Goal: Task Accomplishment & Management: Manage account settings

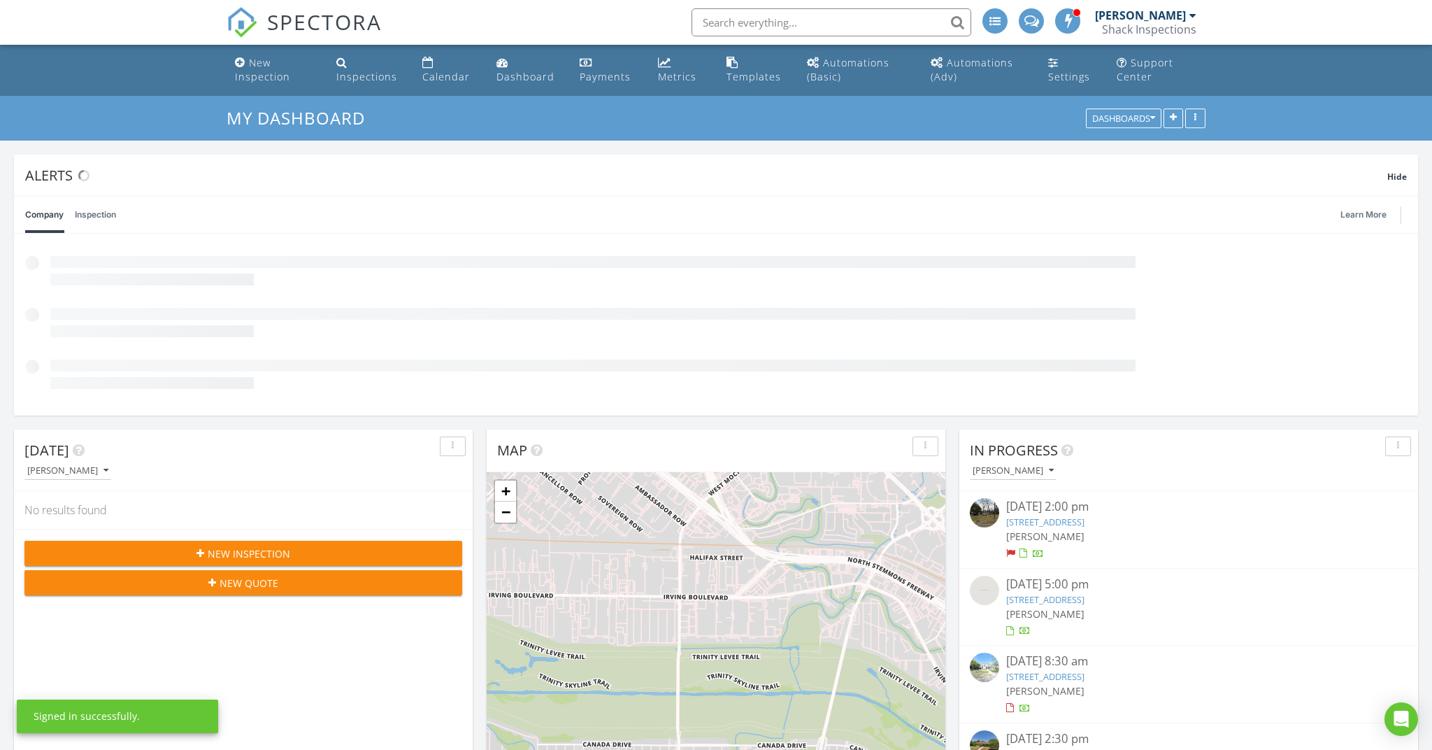
scroll to position [1273, 1433]
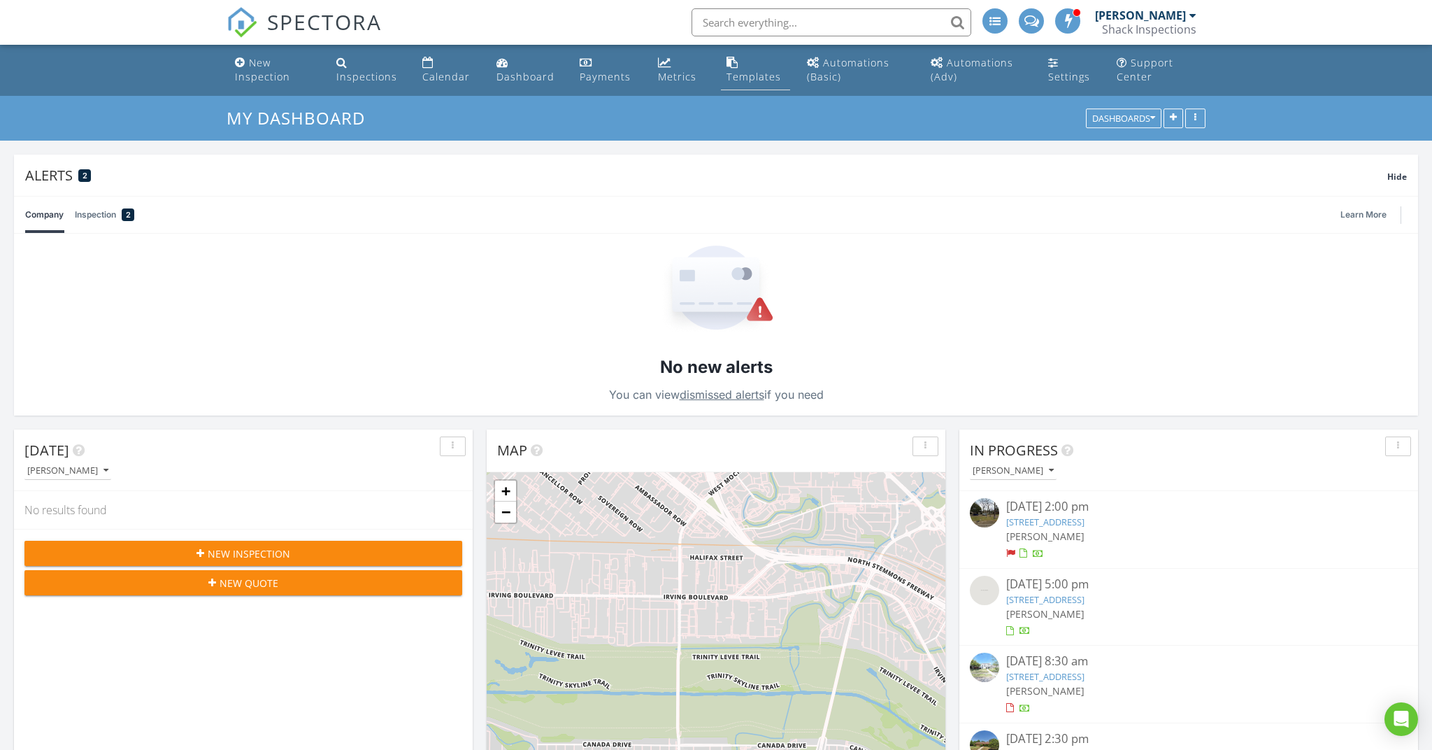
click at [740, 74] on div "Templates" at bounding box center [754, 76] width 55 height 13
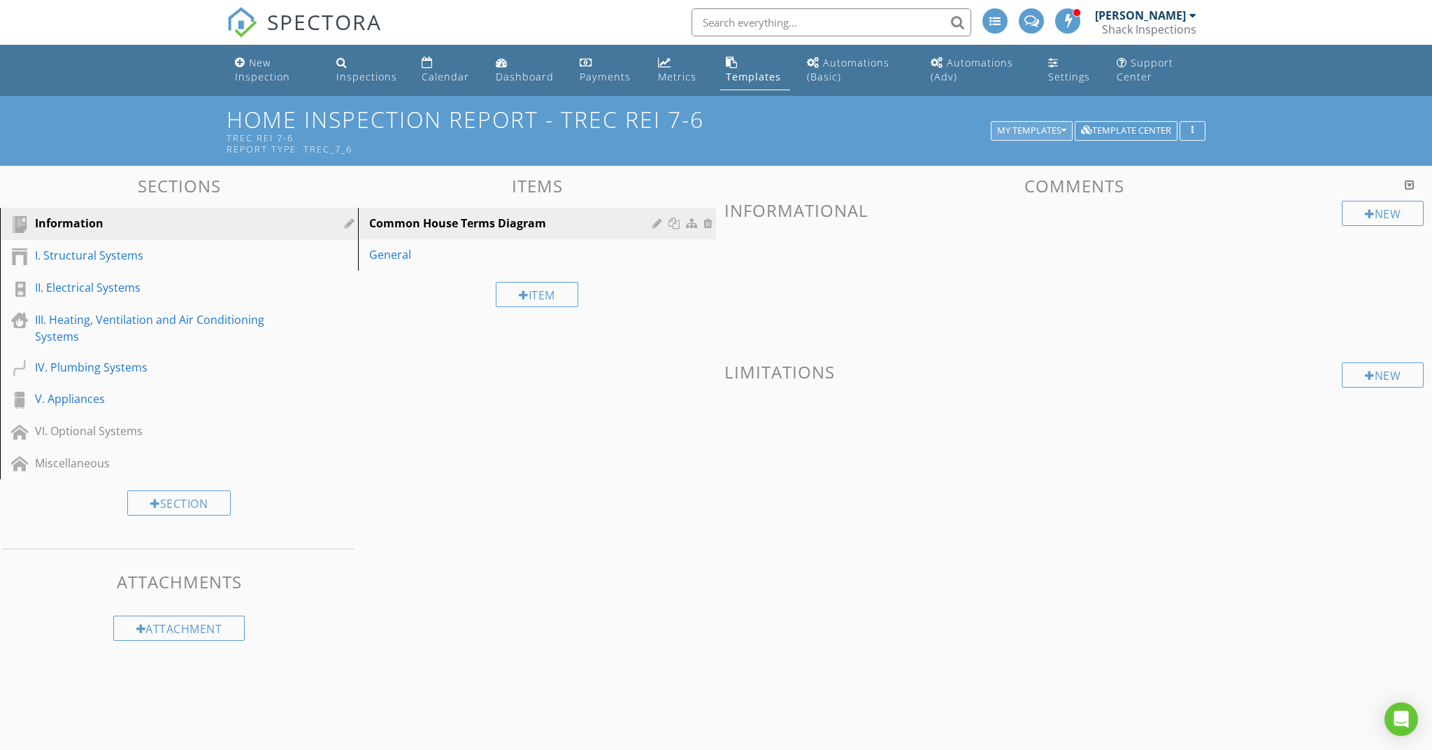
click at [1042, 132] on div "My Templates" at bounding box center [1031, 131] width 69 height 10
click at [1027, 161] on div "Home Inspection Report - TREC REI 7-6" at bounding box center [1097, 155] width 203 height 17
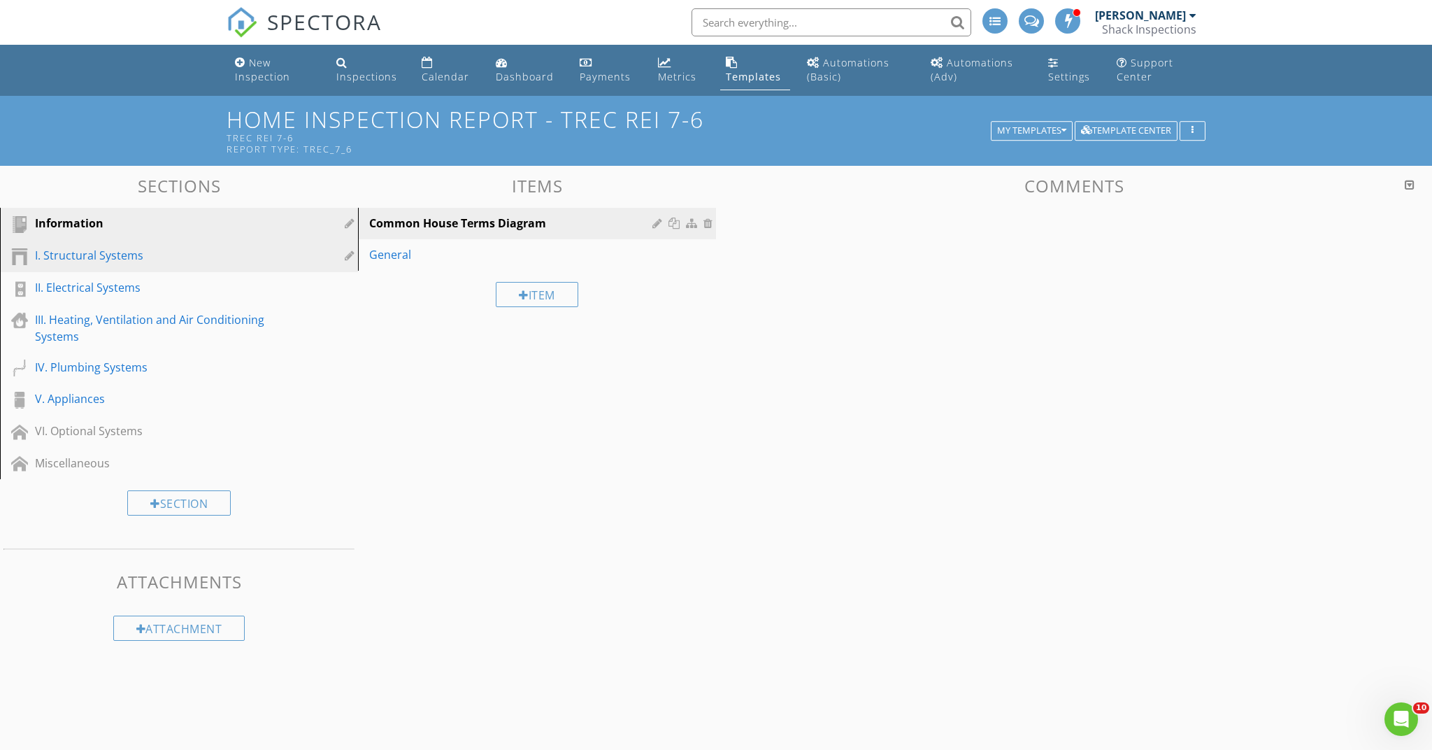
click at [177, 252] on div "I. Structural Systems" at bounding box center [163, 255] width 257 height 17
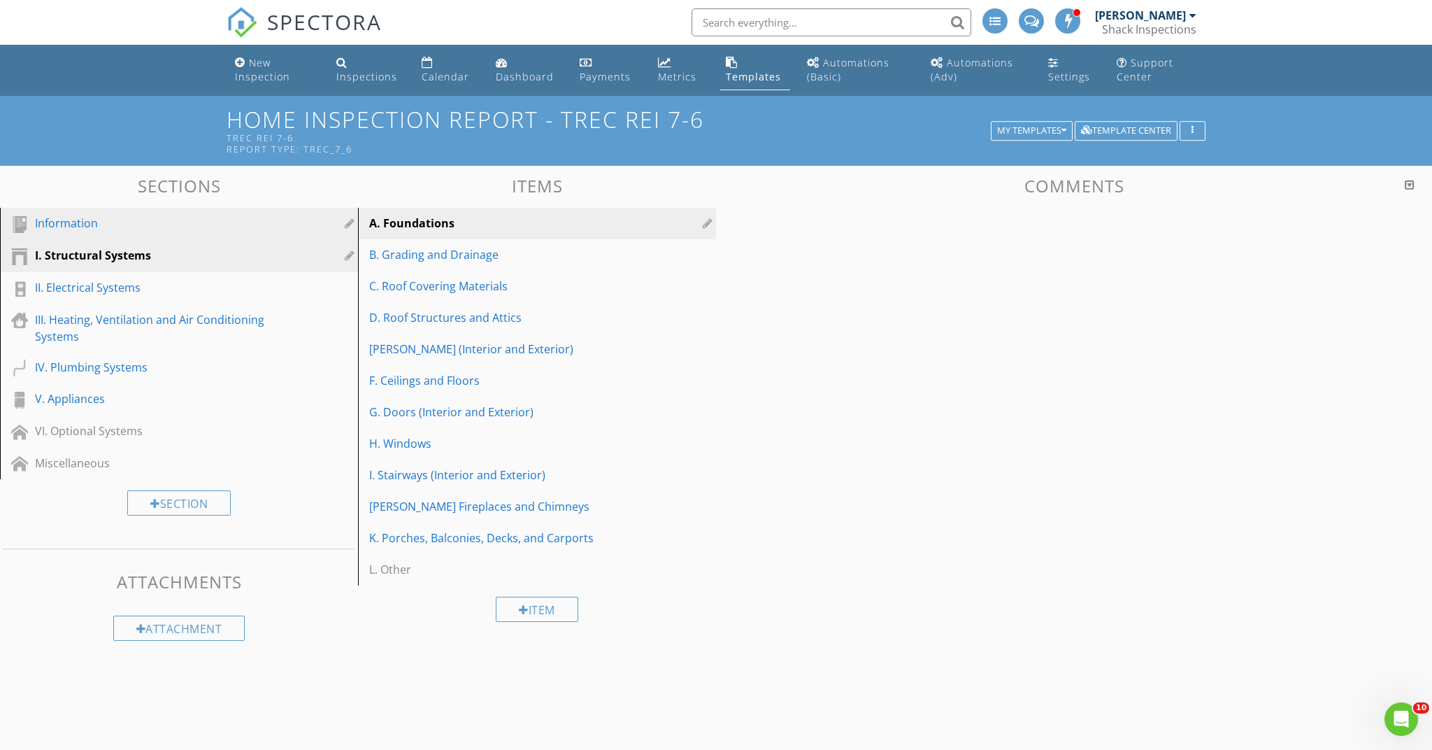
click at [173, 229] on div "Information" at bounding box center [163, 223] width 257 height 17
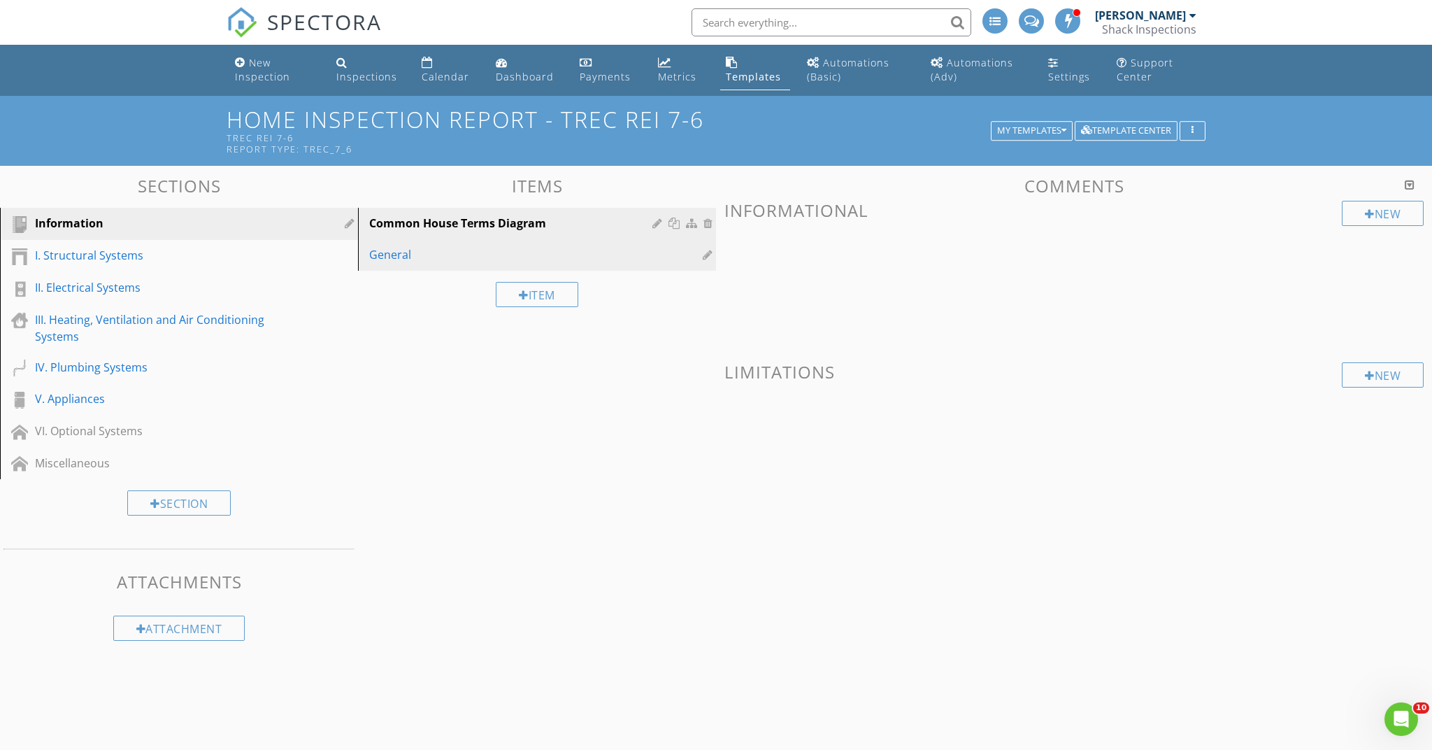
click at [401, 259] on div "General" at bounding box center [512, 254] width 287 height 17
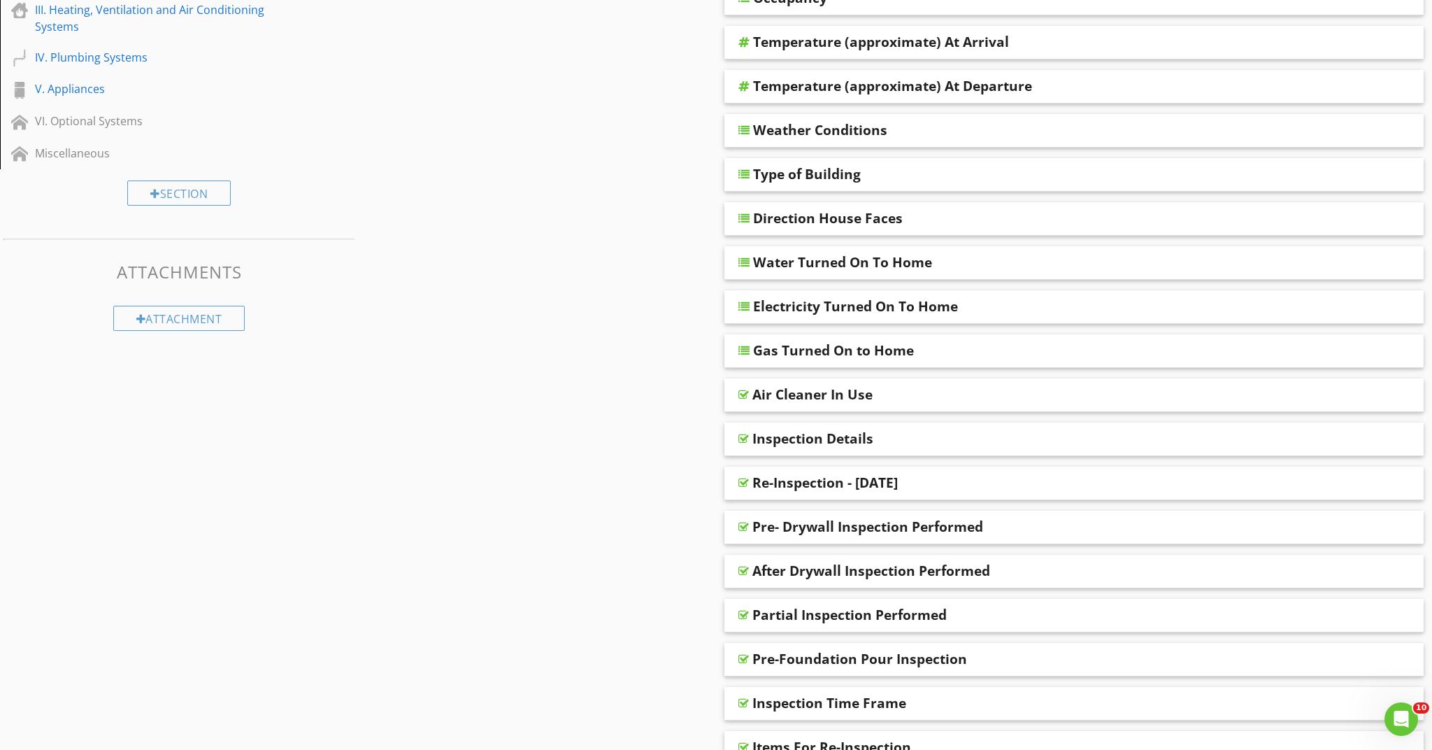
scroll to position [312, 0]
click at [906, 392] on div "Air Cleaner In Use" at bounding box center [1004, 392] width 504 height 17
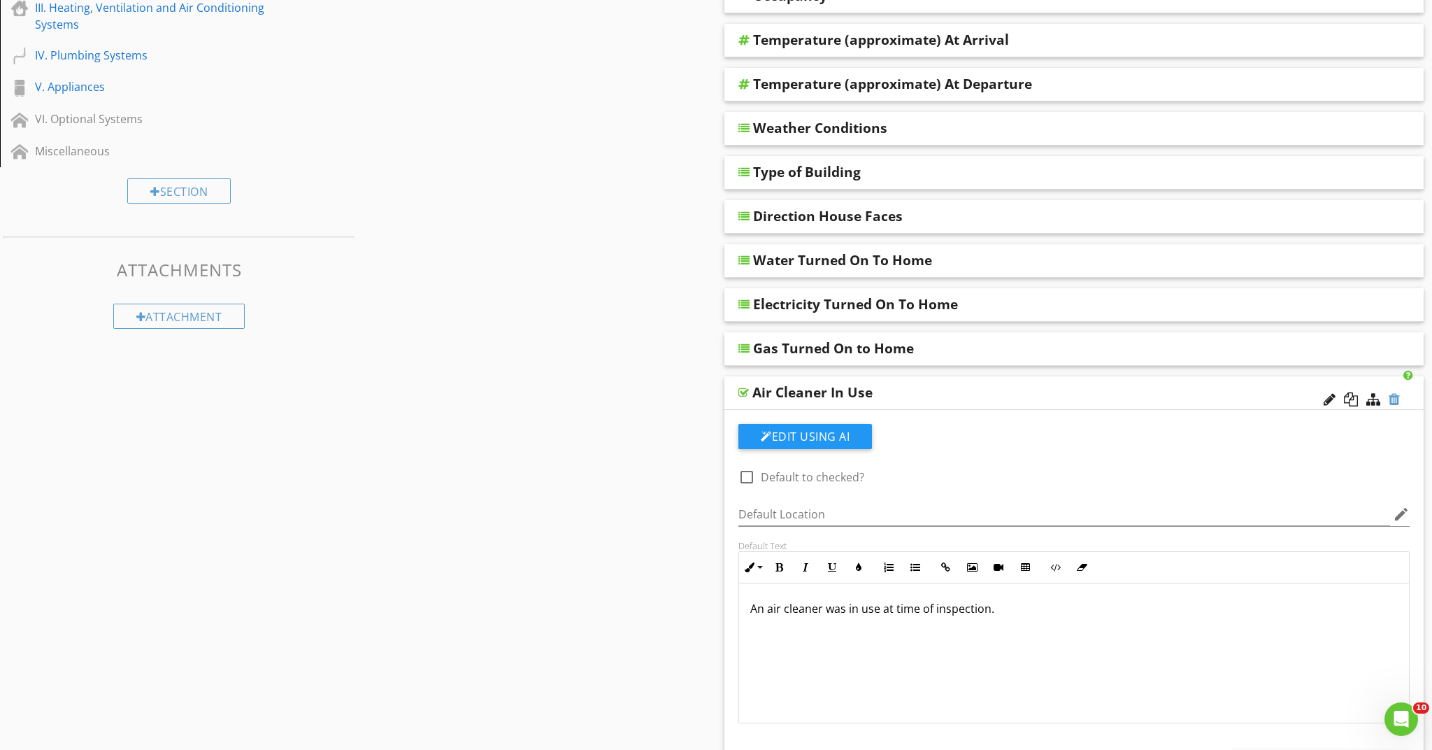
click at [1399, 394] on div at bounding box center [1394, 399] width 11 height 14
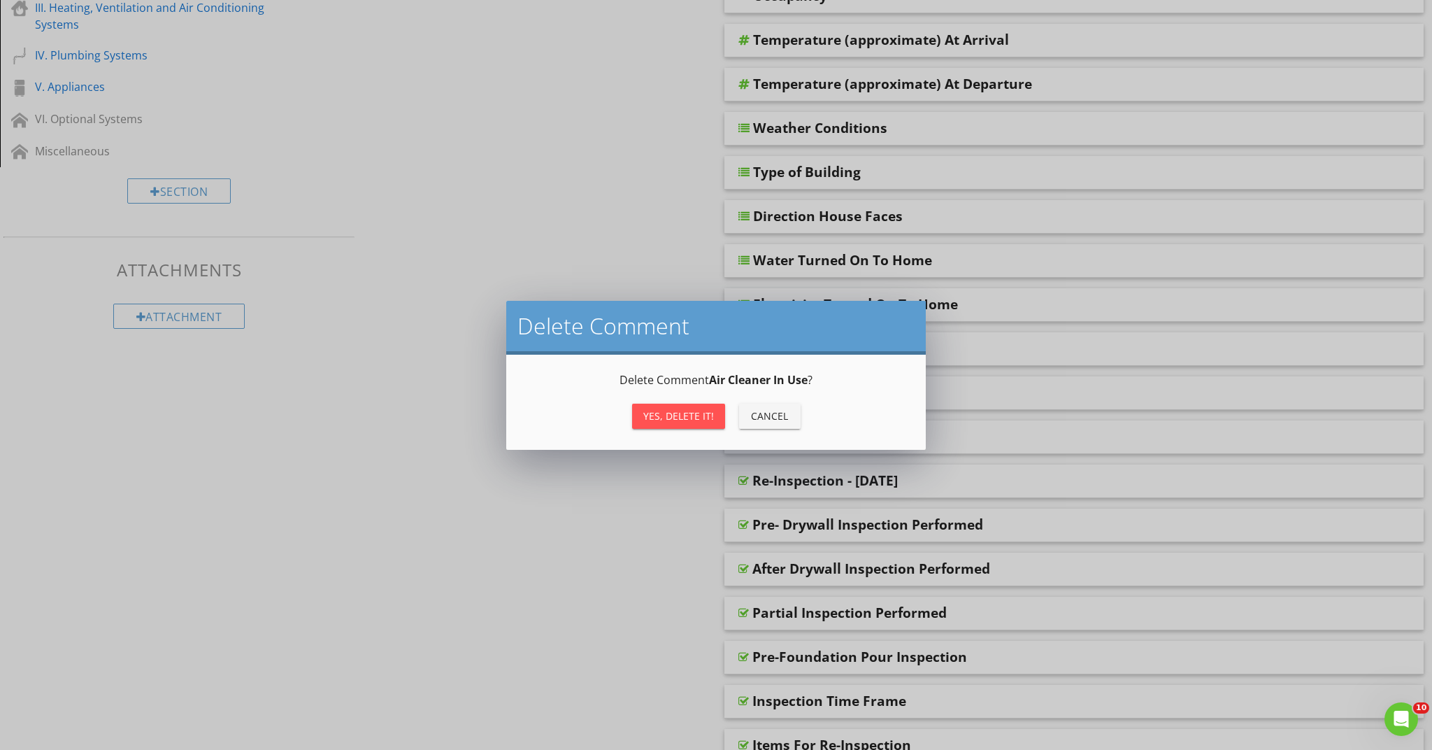
click at [666, 418] on div "Yes, Delete it!" at bounding box center [678, 415] width 71 height 15
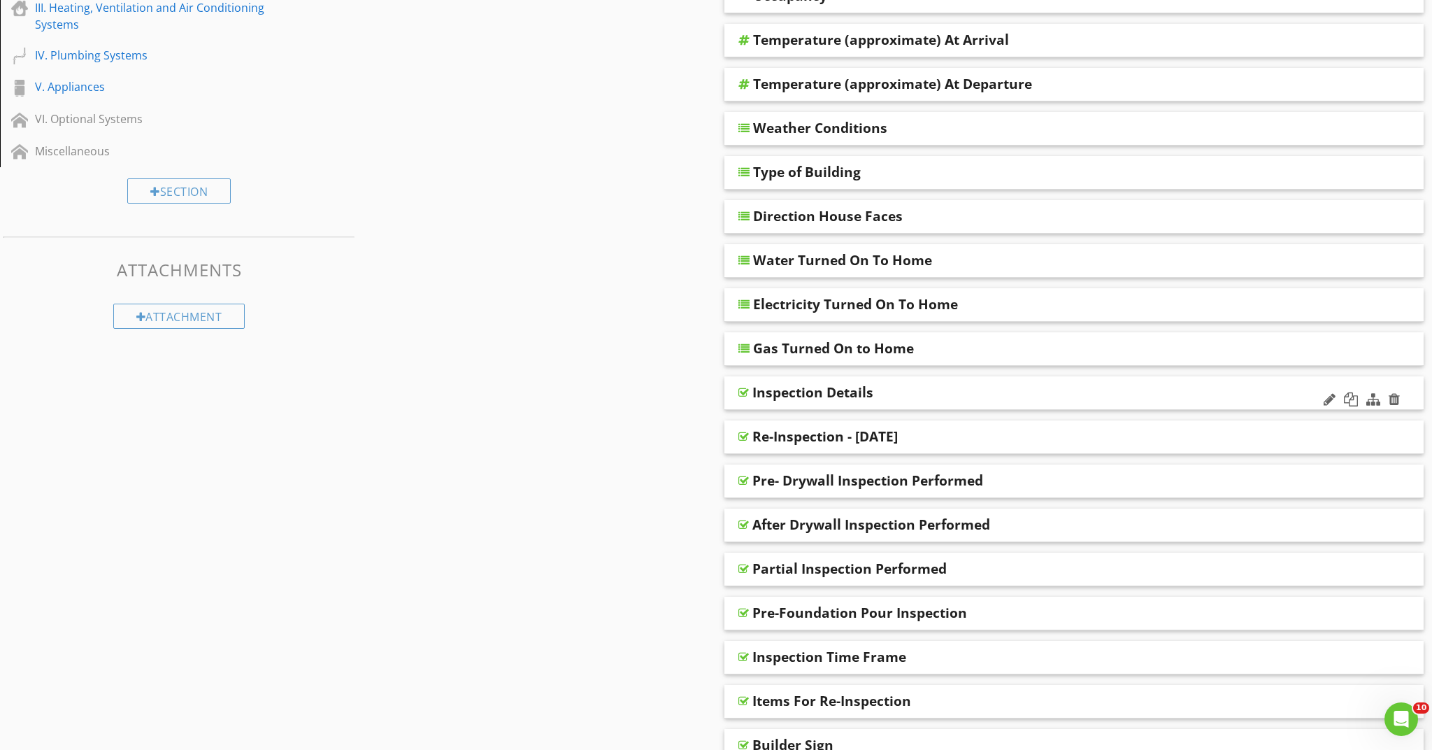
click at [891, 390] on div "Inspection Details" at bounding box center [1004, 392] width 504 height 17
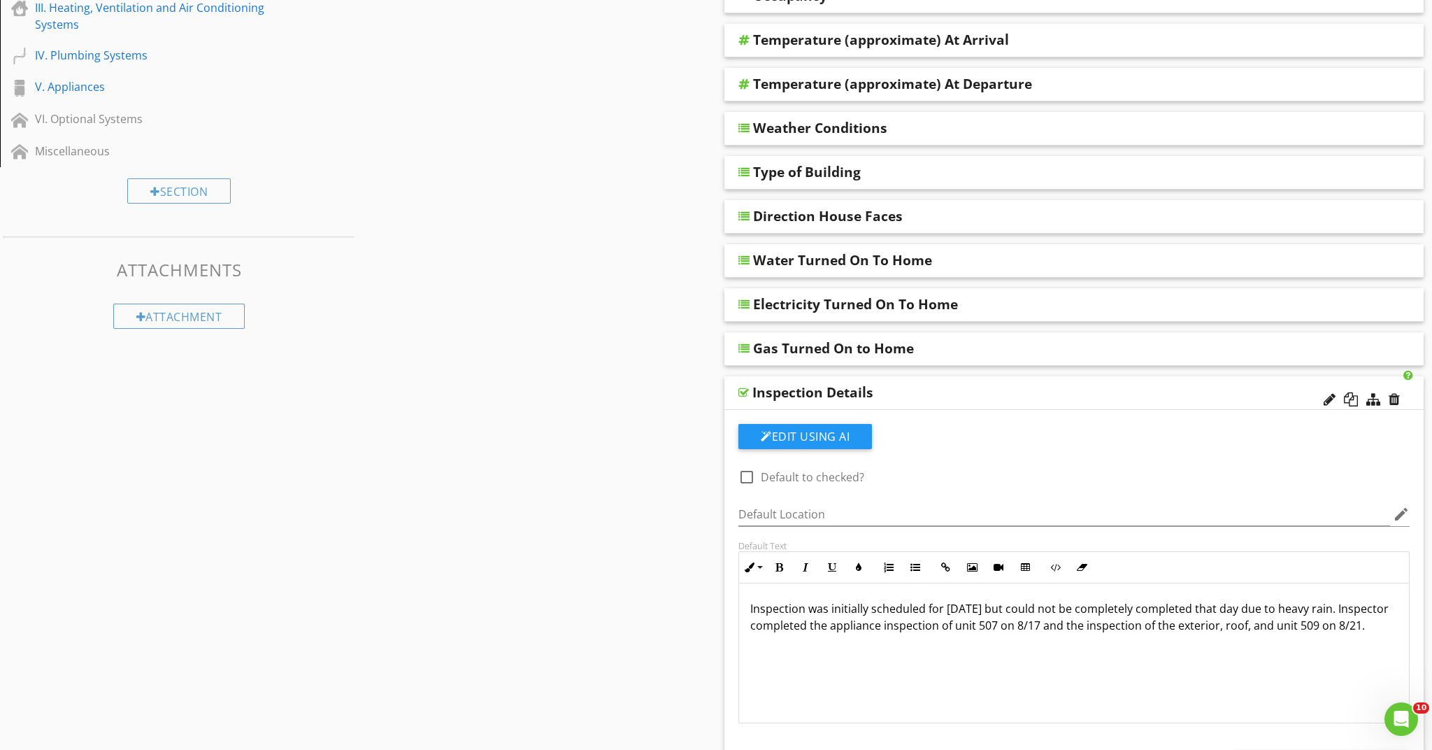
click at [1401, 397] on div at bounding box center [1362, 400] width 82 height 34
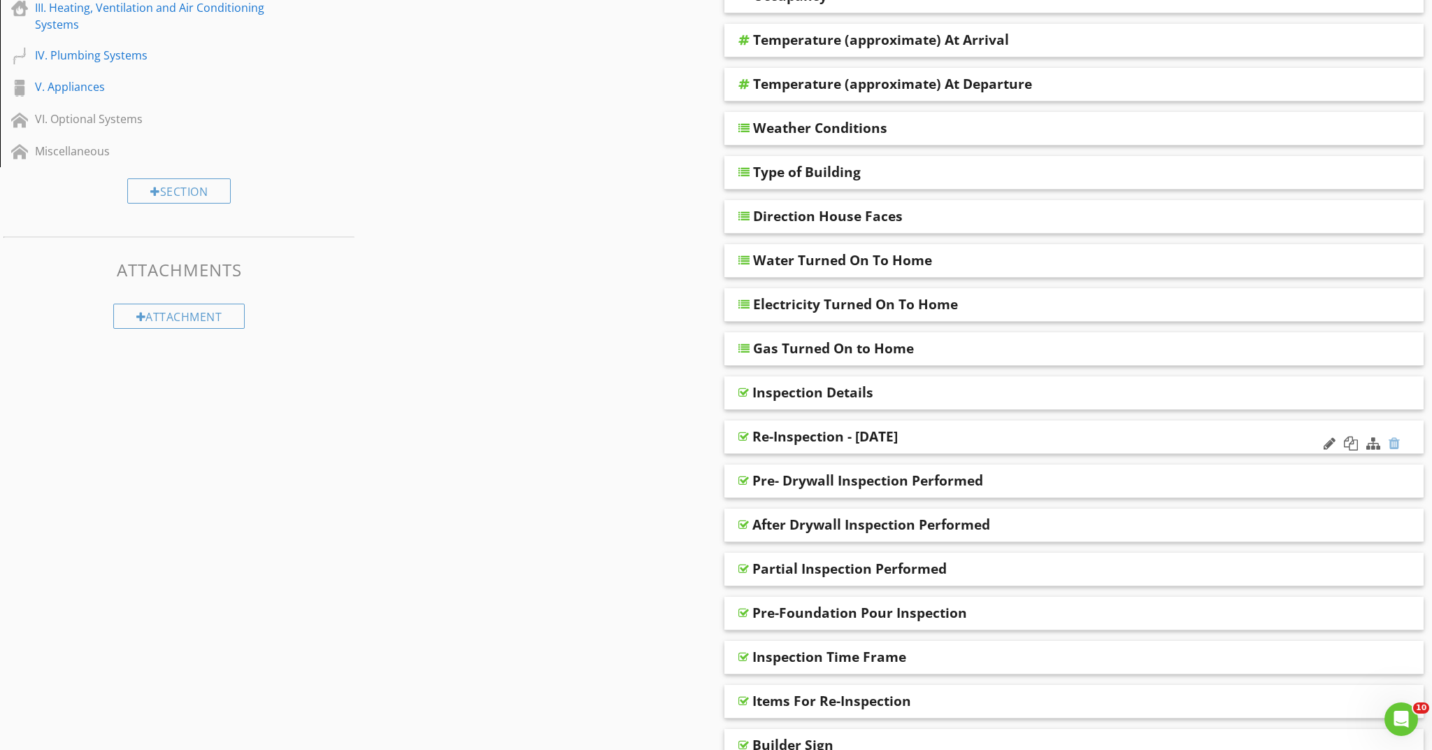
click at [1395, 436] on div at bounding box center [1394, 443] width 11 height 14
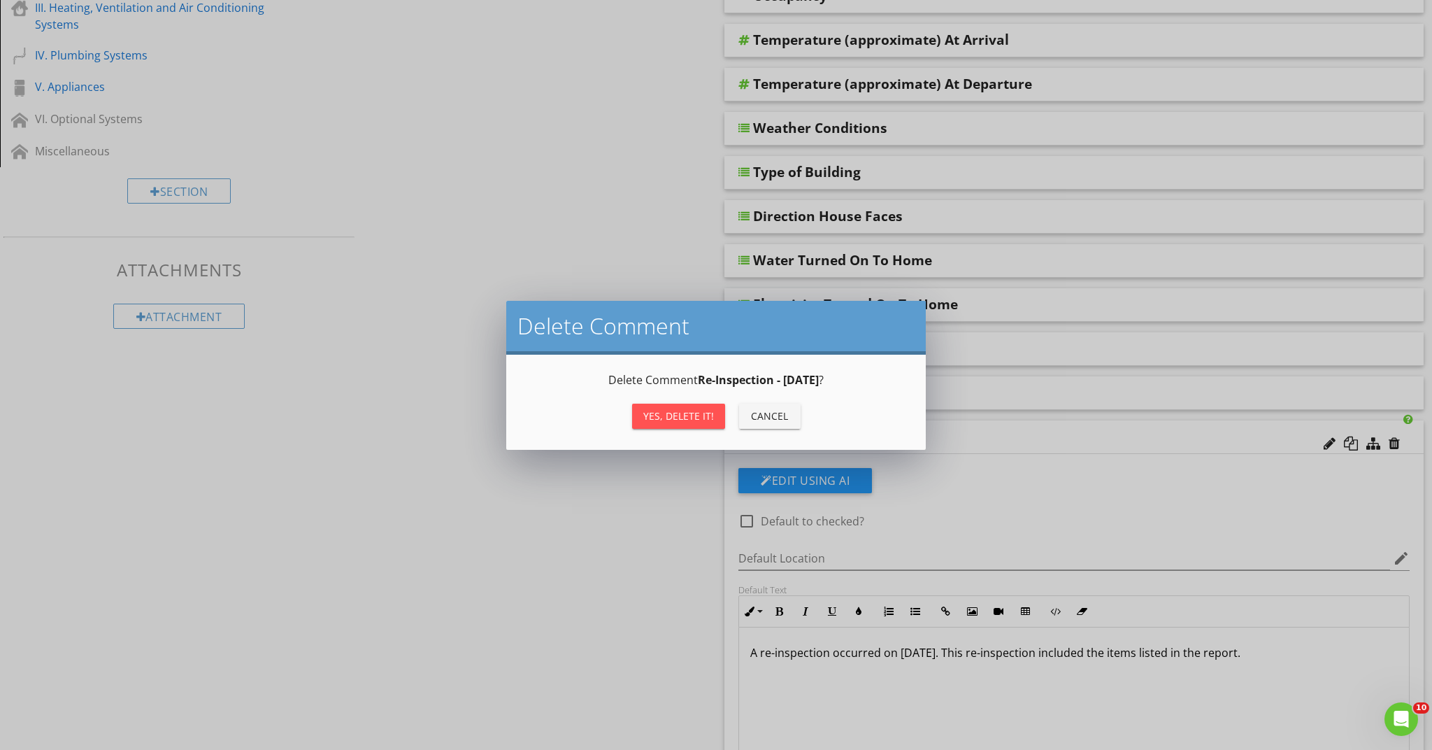
click at [652, 406] on button "Yes, Delete it!" at bounding box center [678, 416] width 93 height 25
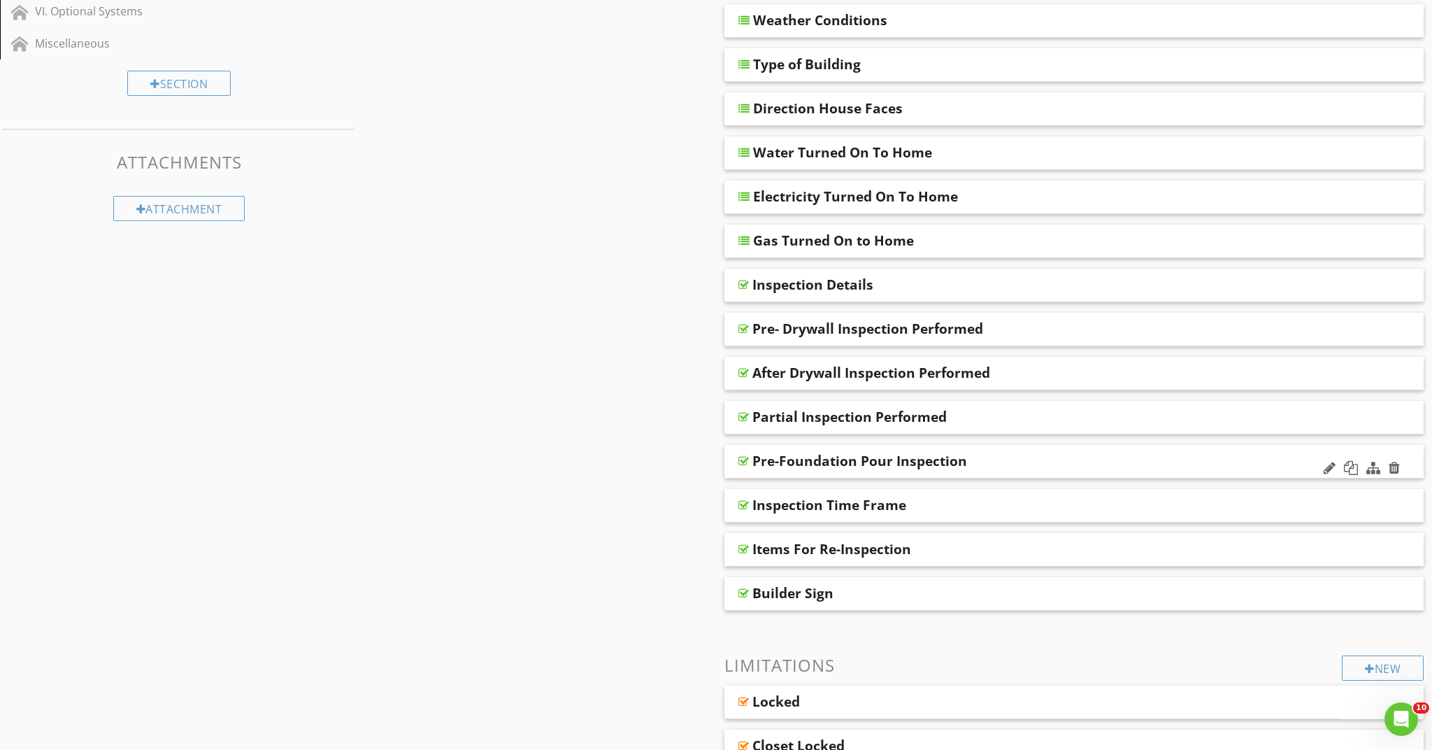
scroll to position [415, 0]
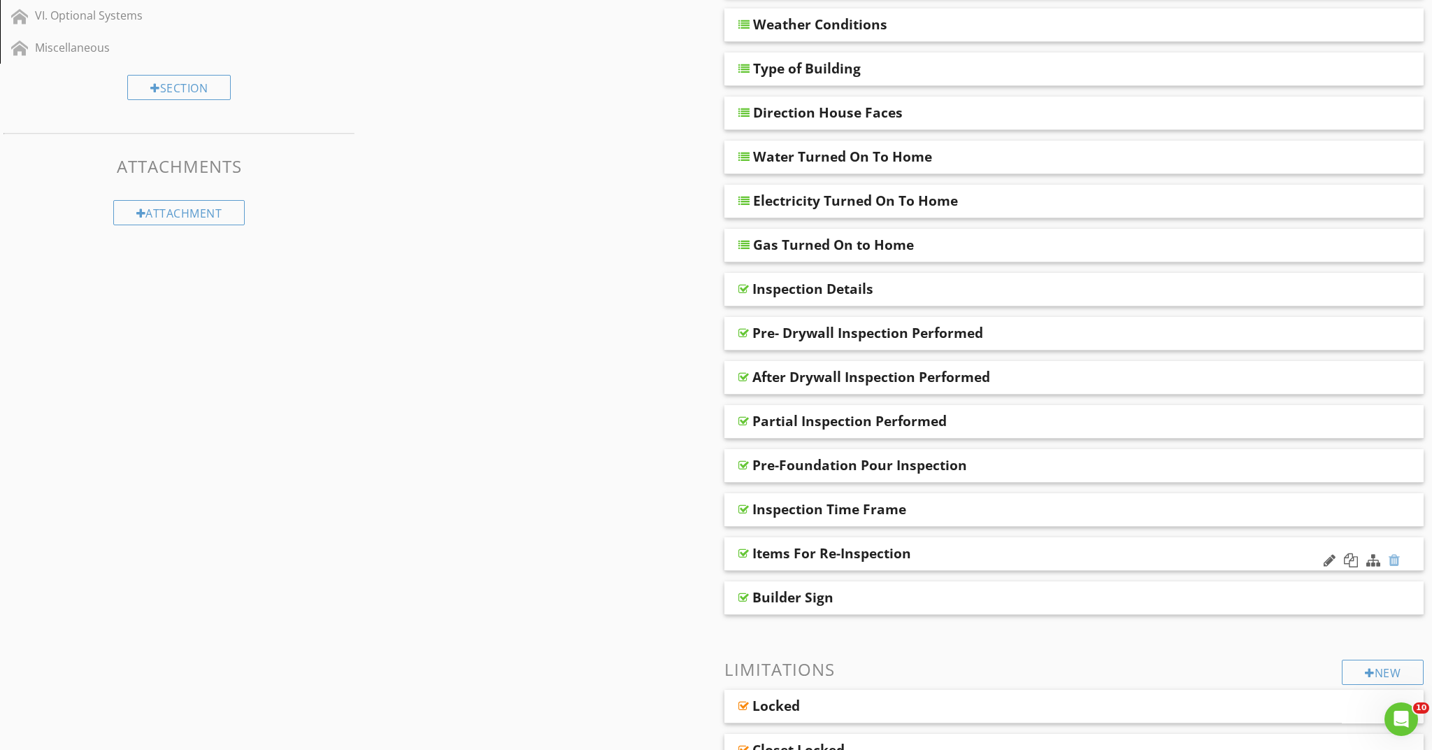
click at [1399, 556] on div at bounding box center [1394, 560] width 11 height 14
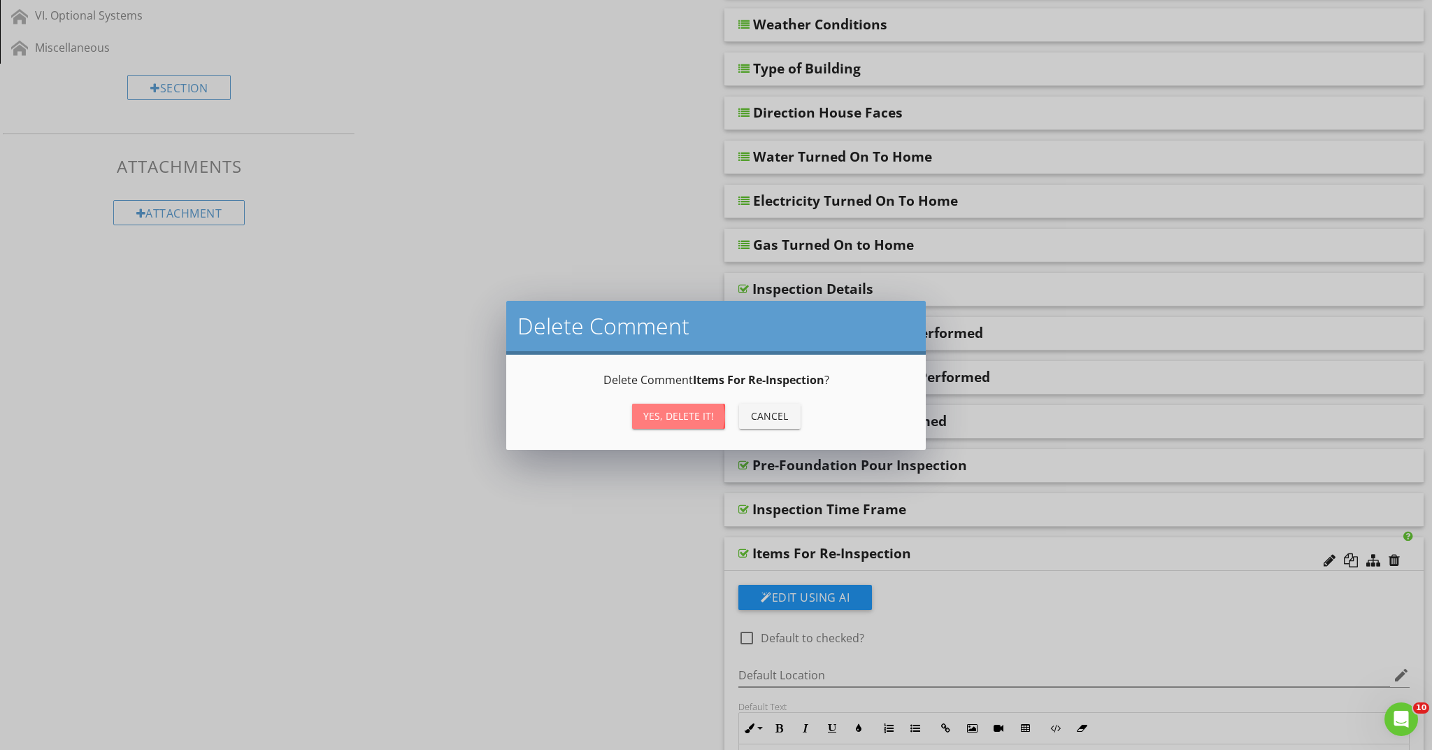
click at [715, 413] on button "Yes, Delete it!" at bounding box center [678, 416] width 93 height 25
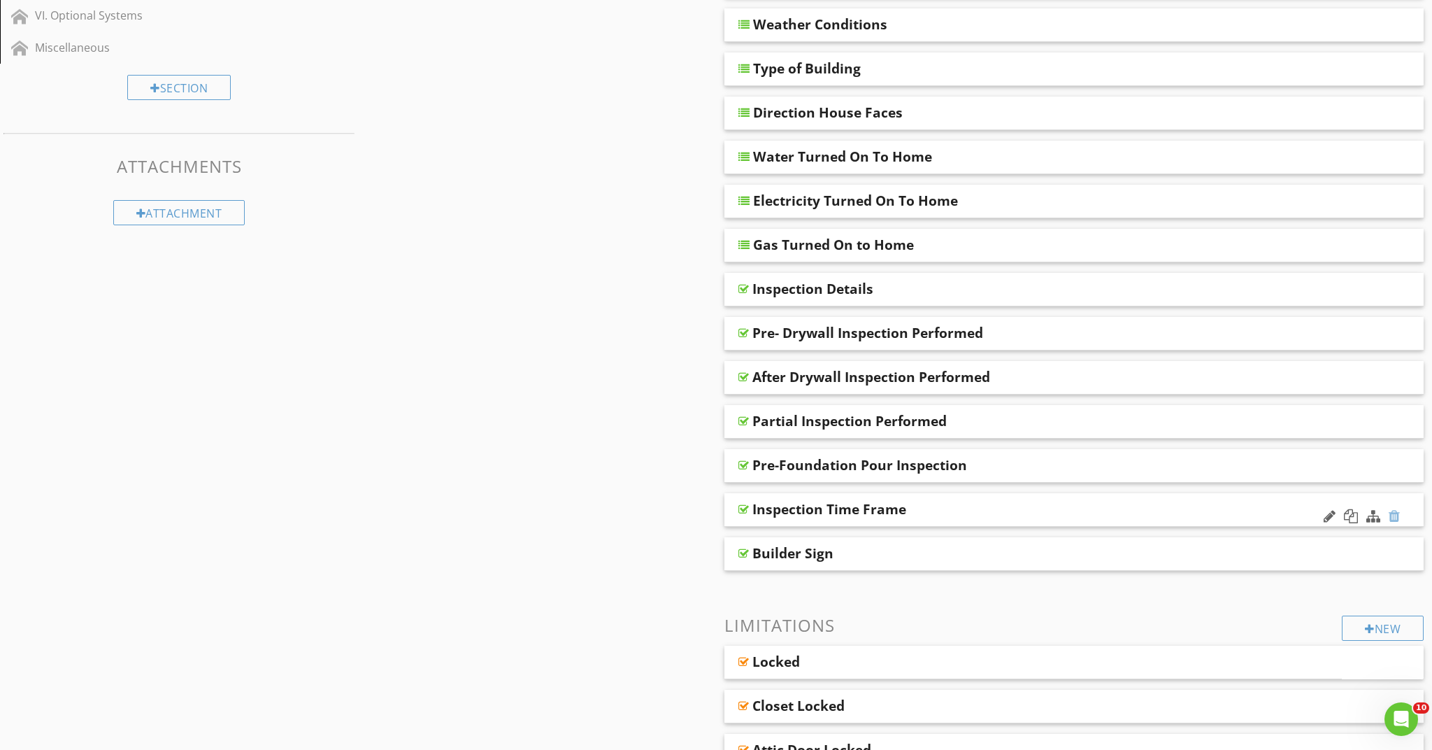
click at [1399, 514] on div at bounding box center [1394, 516] width 11 height 14
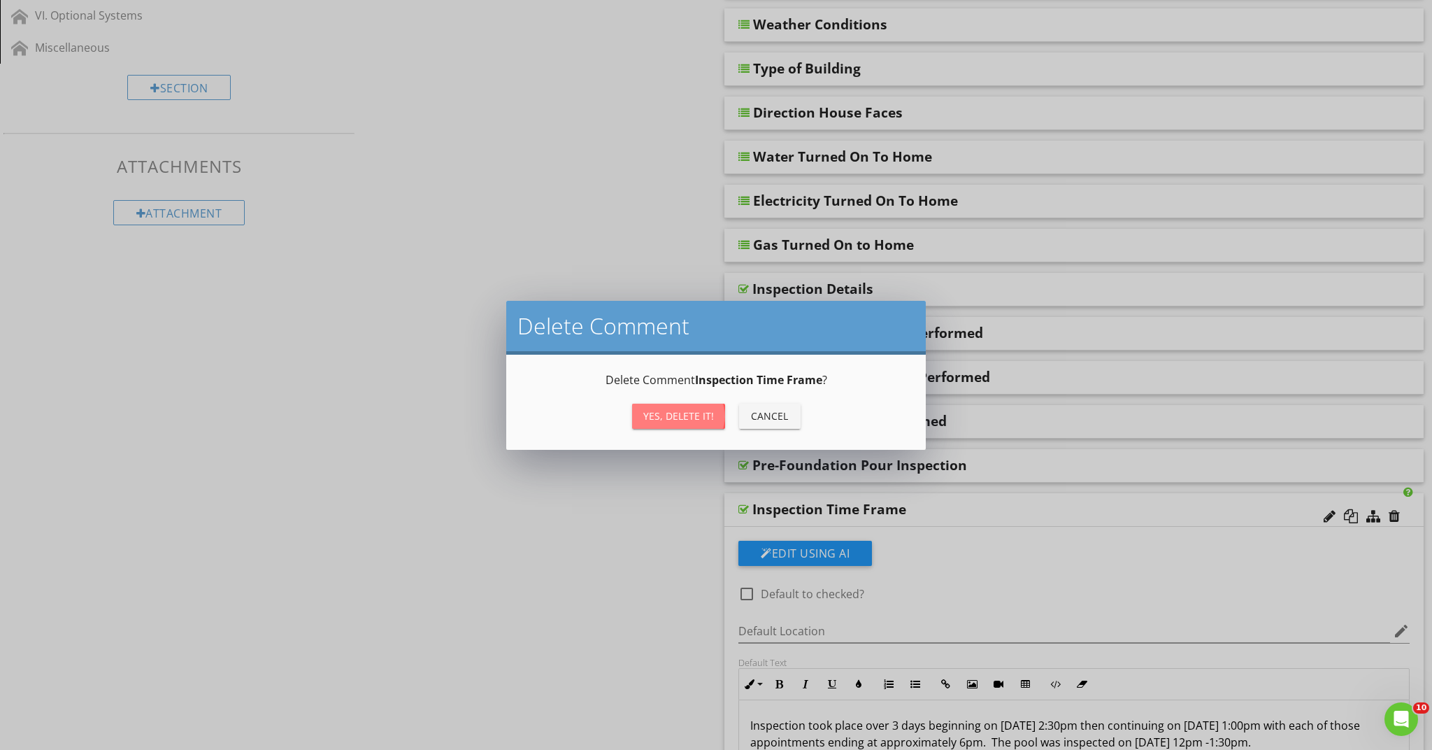
click at [676, 411] on div "Yes, Delete it!" at bounding box center [678, 415] width 71 height 15
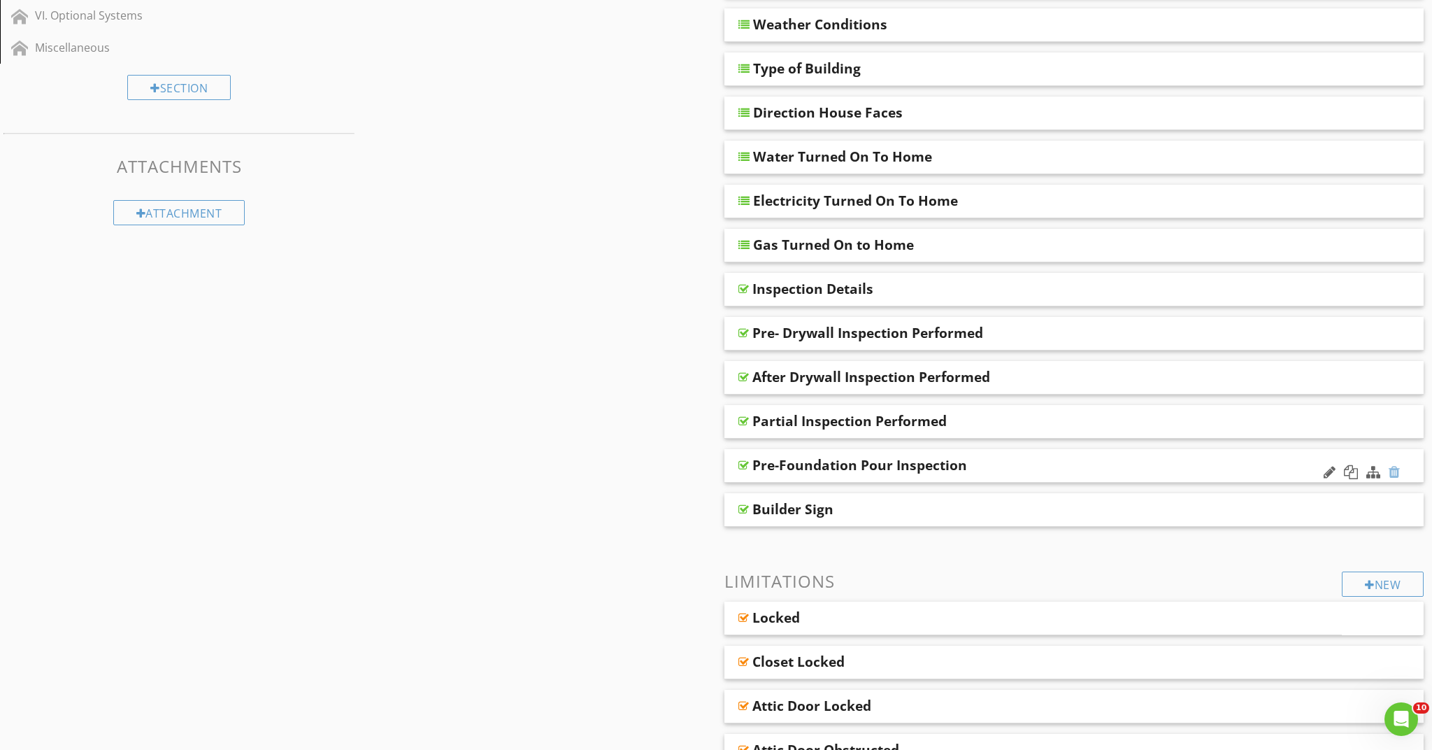
click at [1397, 471] on div at bounding box center [1394, 472] width 11 height 14
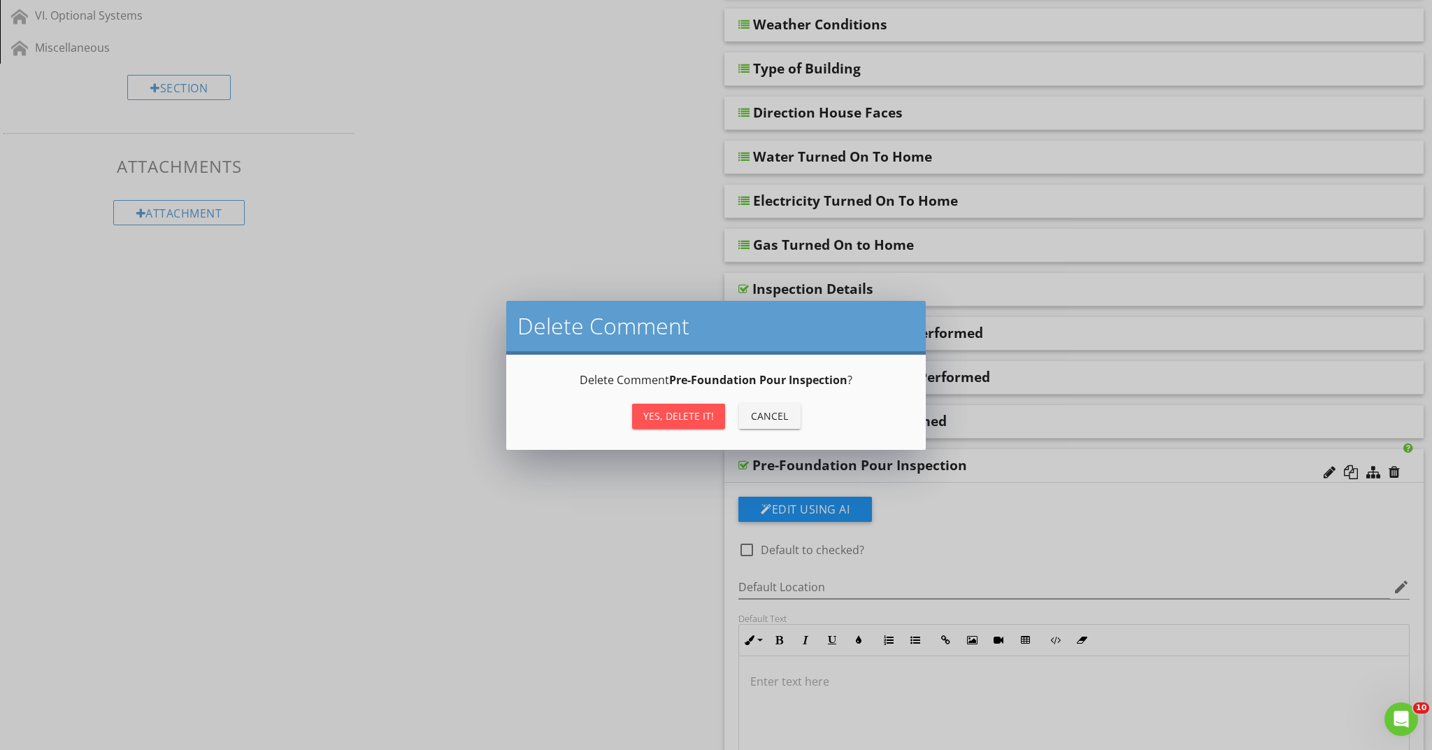
click at [622, 570] on div "Delete Comment Delete Comment Pre-Foundation Pour Inspection ? Yes, Delete it! …" at bounding box center [716, 375] width 1432 height 750
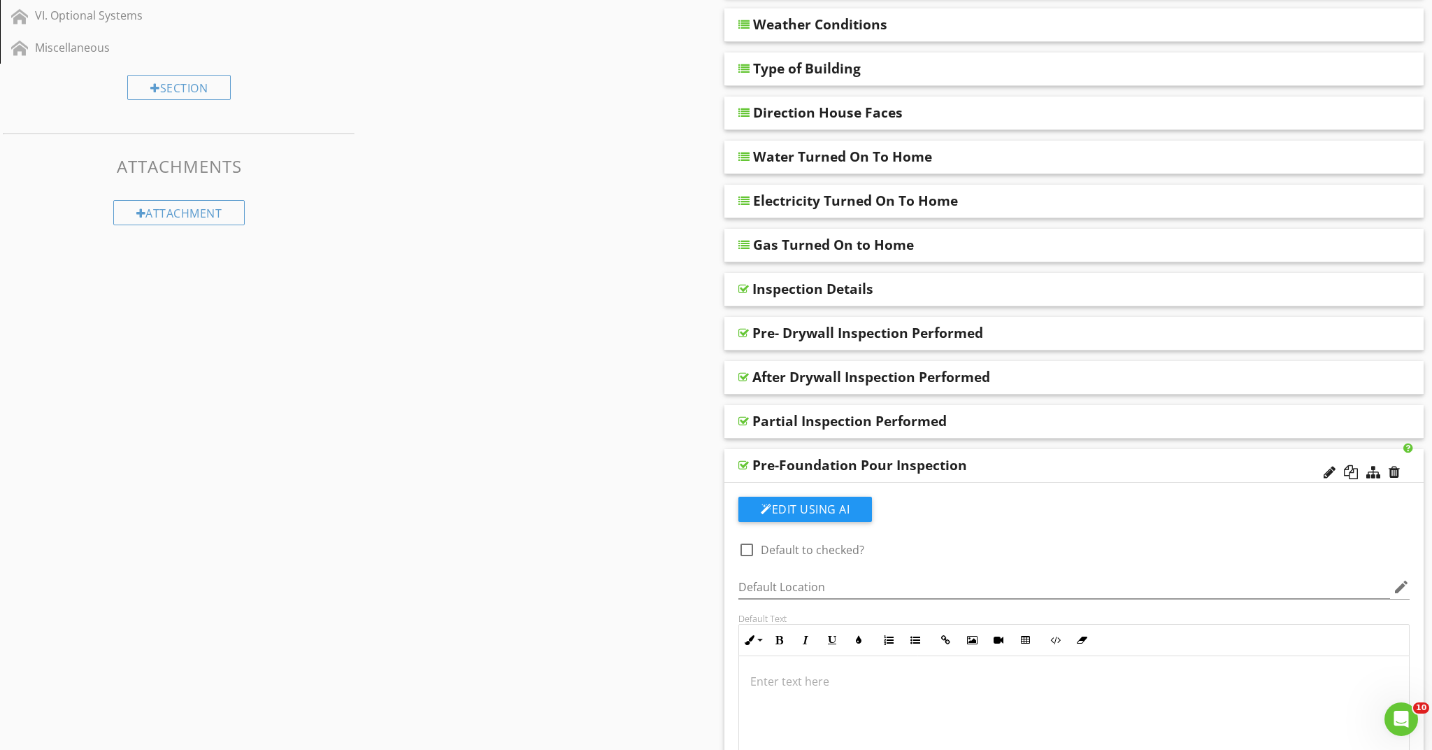
click at [595, 515] on div "Sections Information I. Structural Systems II. Electrical Systems III. Heating,…" at bounding box center [716, 688] width 1432 height 1877
click at [1402, 472] on div at bounding box center [1362, 473] width 82 height 34
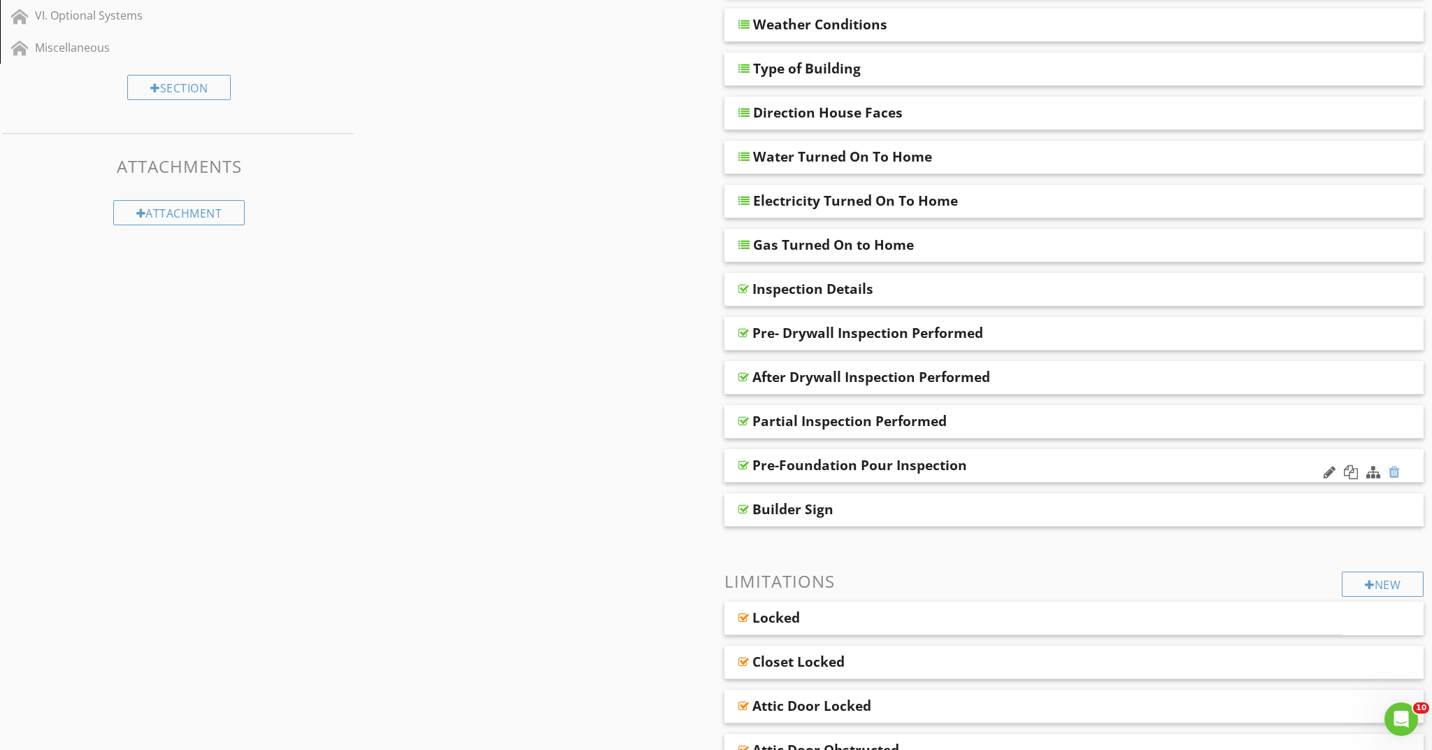
click at [1398, 469] on div at bounding box center [1394, 472] width 11 height 14
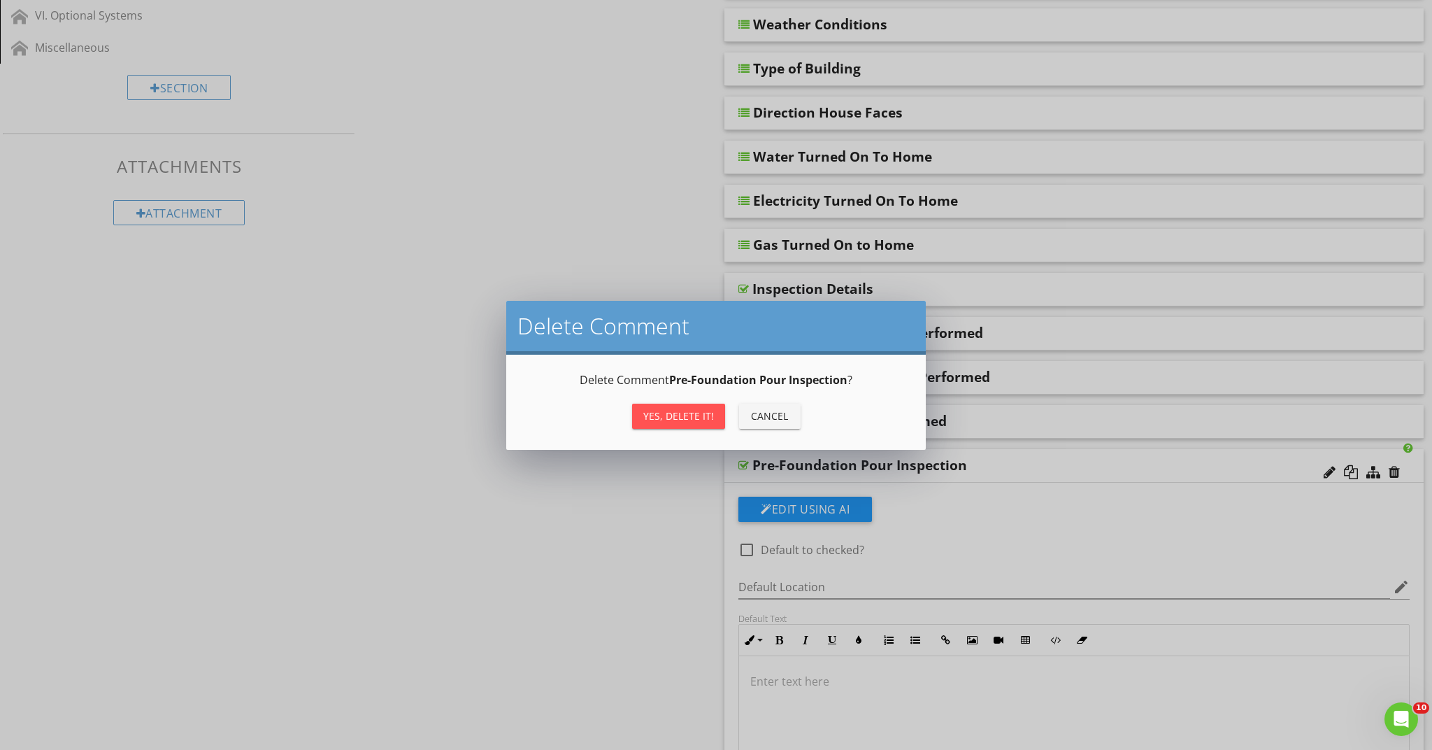
click at [648, 423] on button "Yes, Delete it!" at bounding box center [678, 416] width 93 height 25
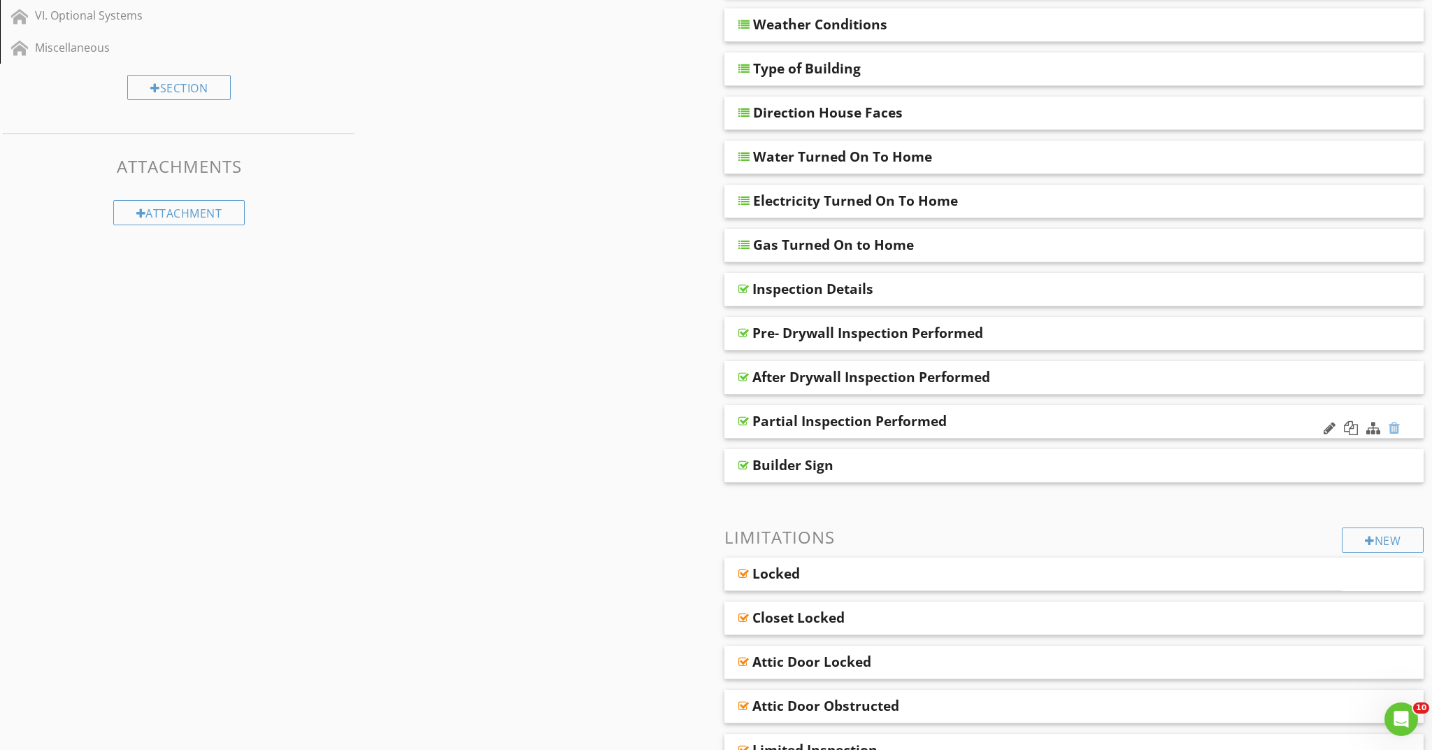
click at [1390, 423] on div at bounding box center [1394, 428] width 11 height 14
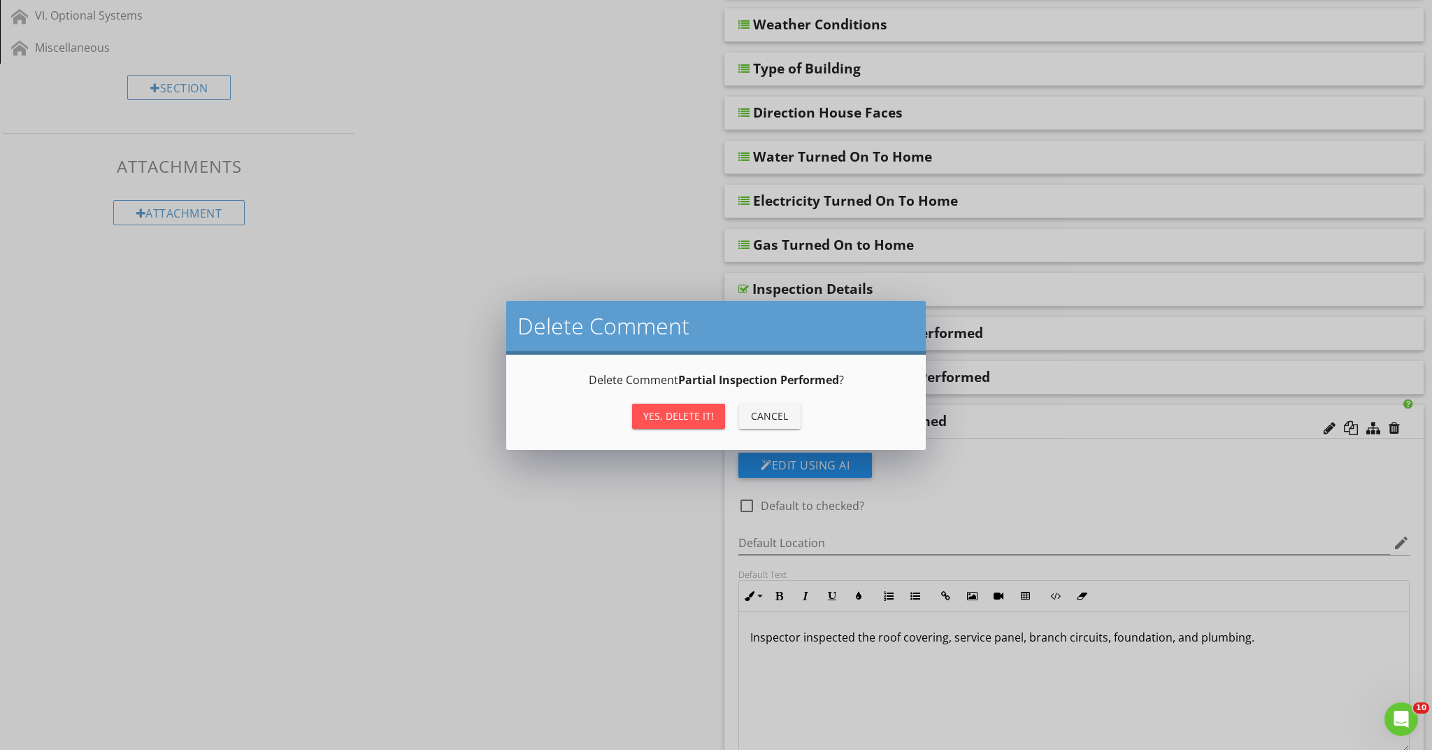
click at [683, 414] on div "Yes, Delete it!" at bounding box center [678, 415] width 71 height 15
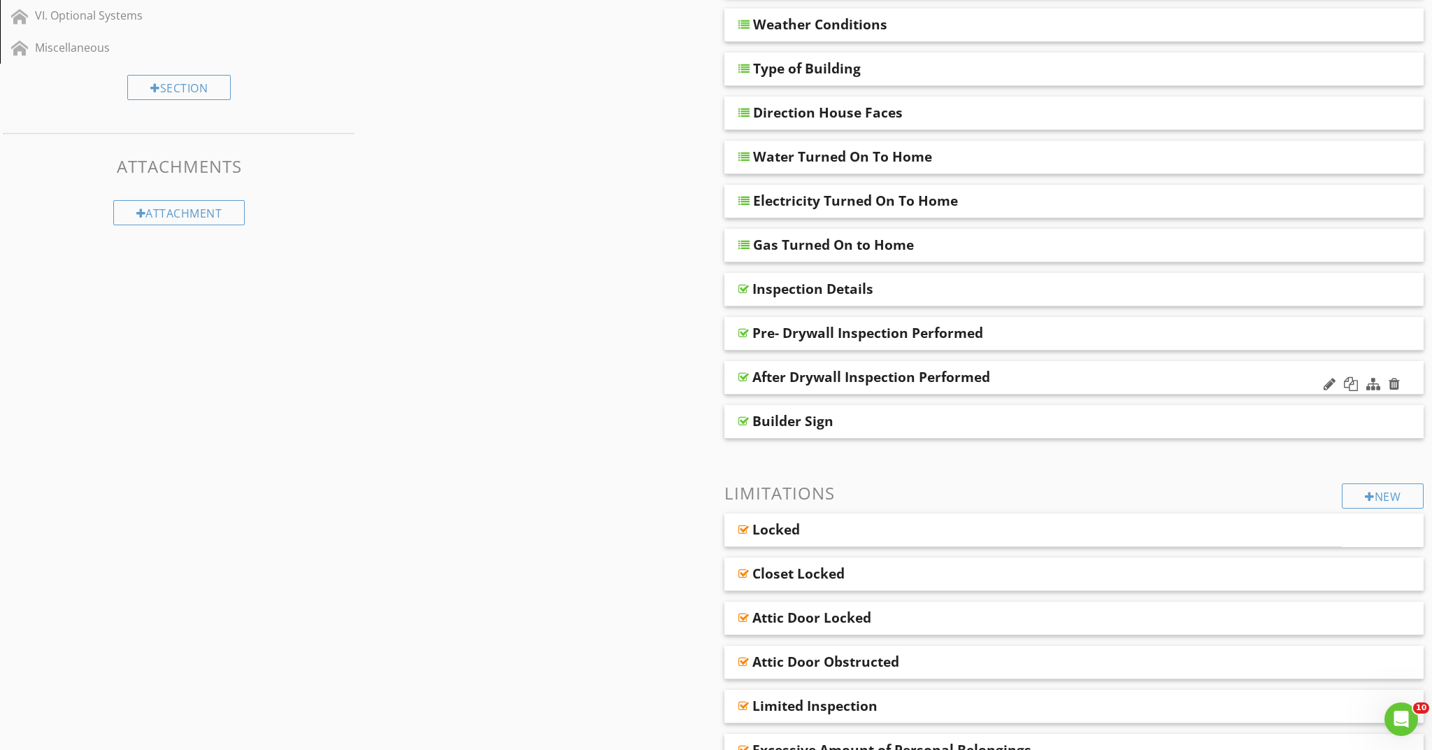
click at [820, 373] on div "After Drywall Inspection Performed" at bounding box center [871, 377] width 238 height 17
click at [1390, 381] on div at bounding box center [1394, 384] width 11 height 14
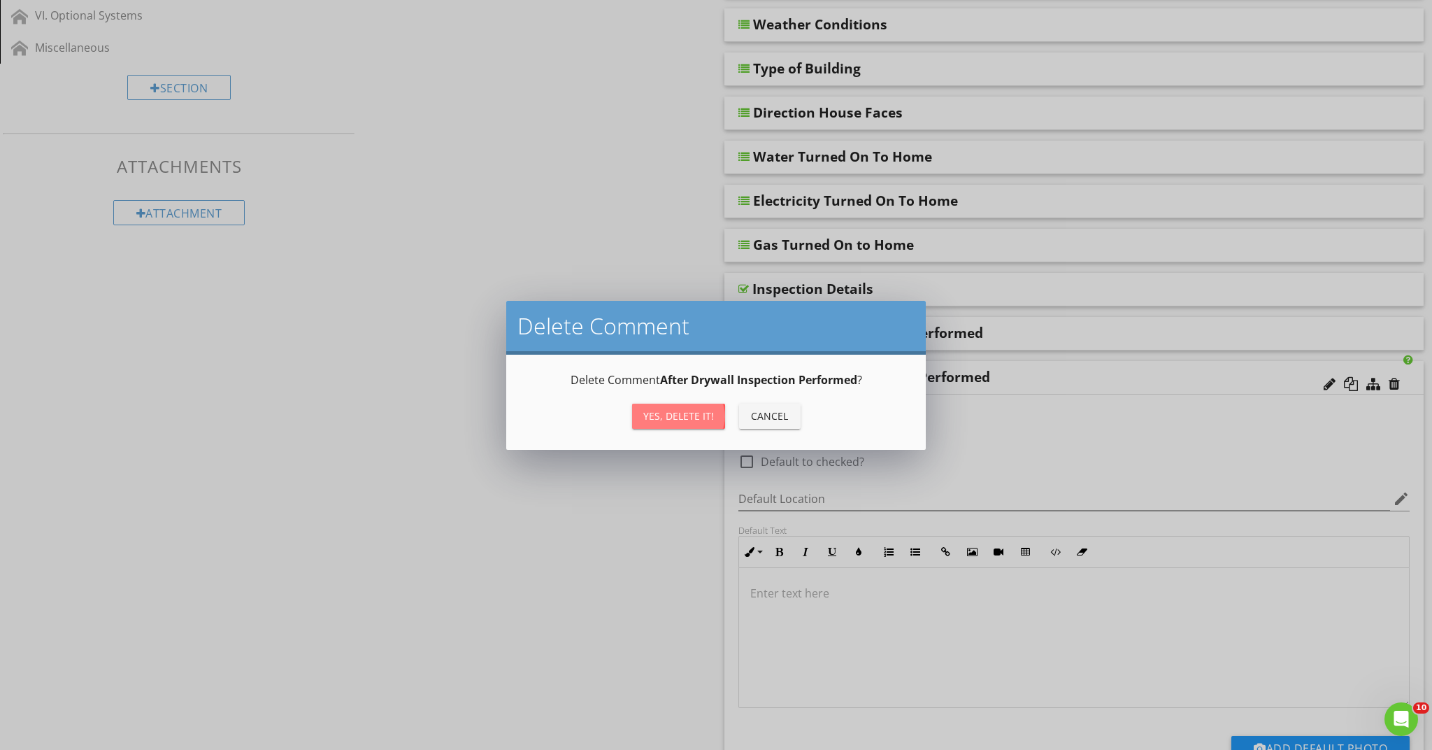
click at [668, 412] on div "Yes, Delete it!" at bounding box center [678, 415] width 71 height 15
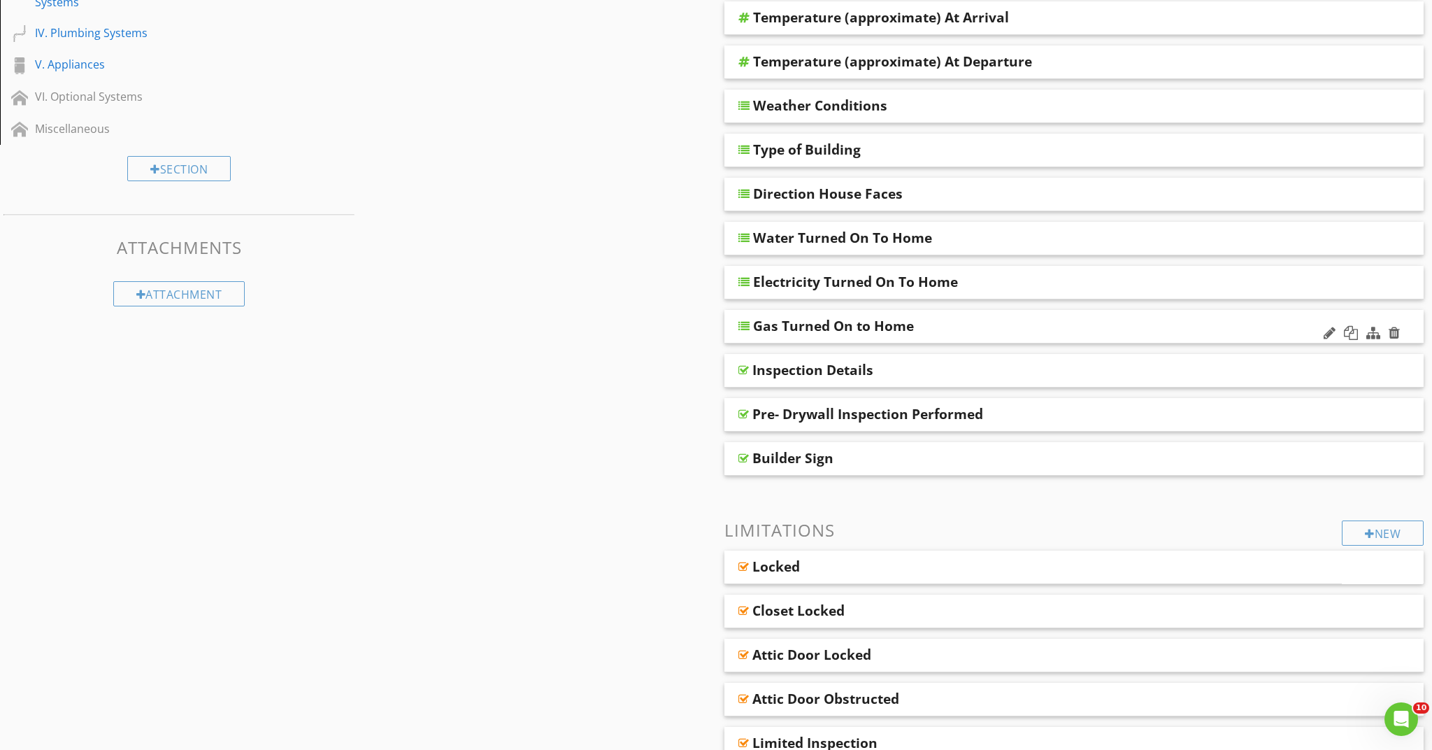
scroll to position [336, 0]
click at [1039, 367] on div "Inspection Details" at bounding box center [1004, 368] width 504 height 17
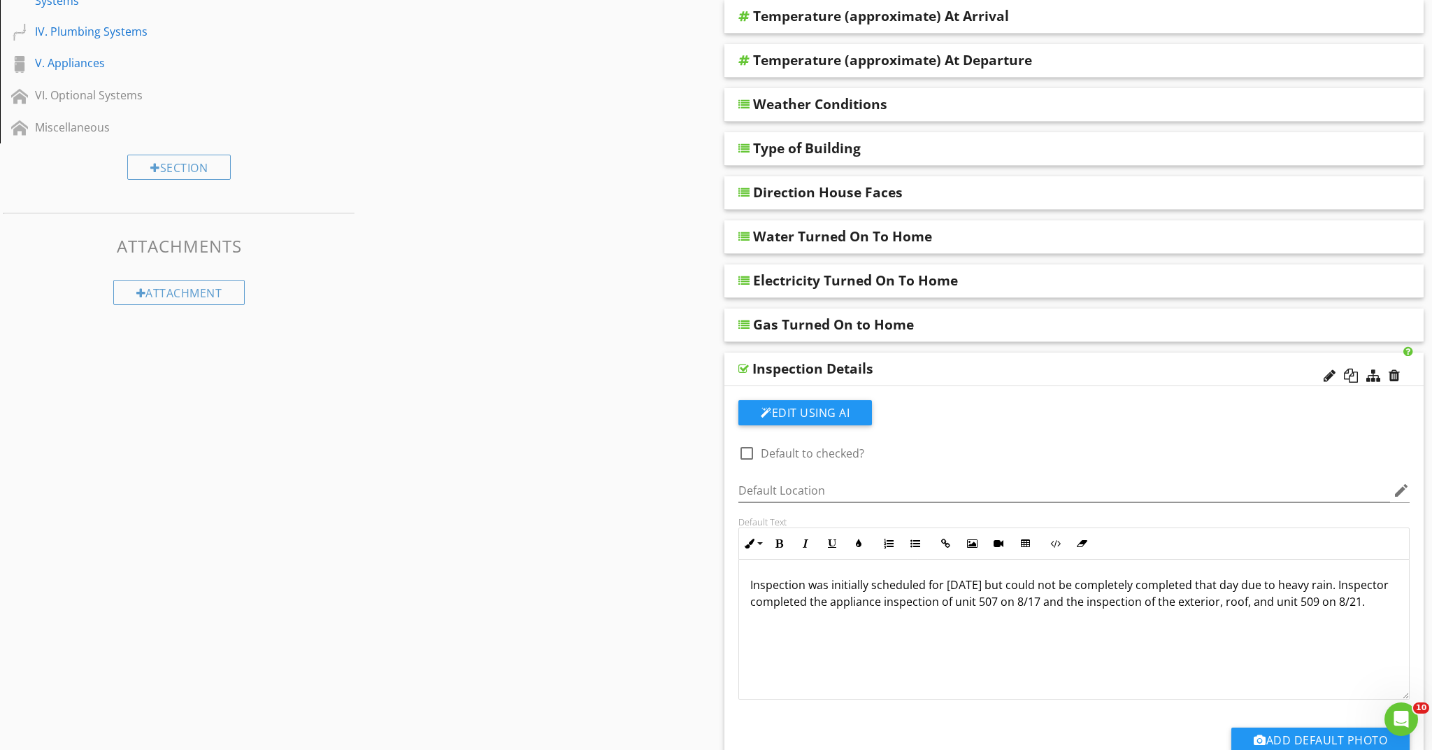
click at [1400, 371] on div at bounding box center [1362, 376] width 82 height 34
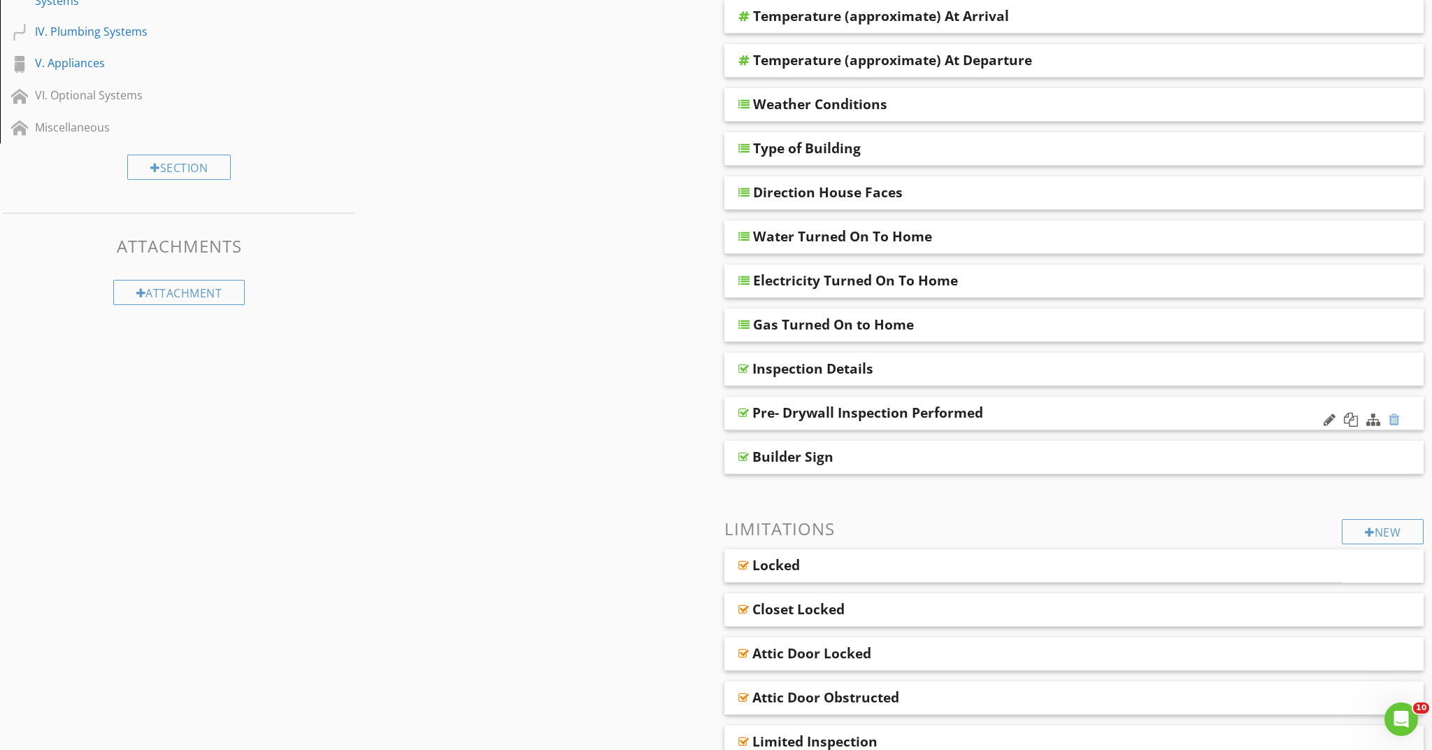
click at [1397, 415] on div at bounding box center [1394, 420] width 11 height 14
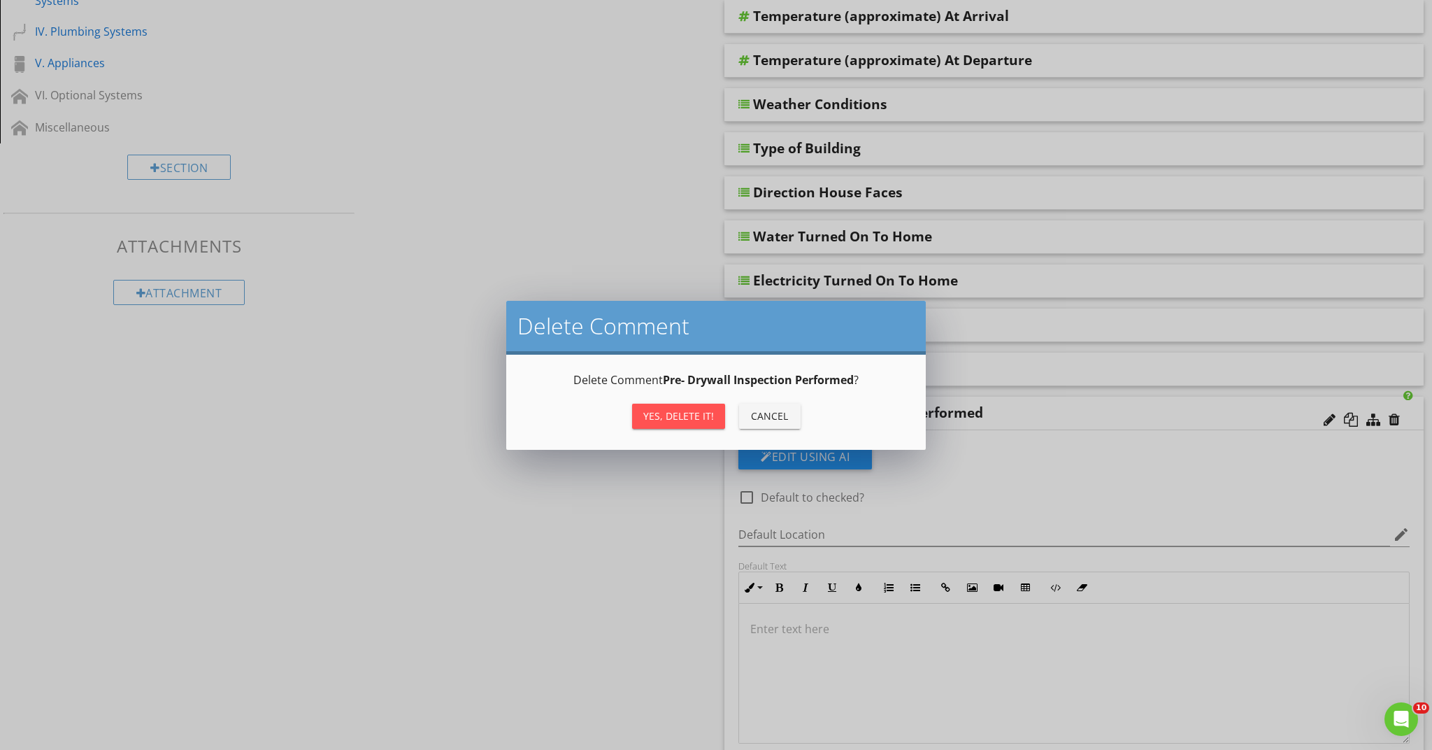
click at [706, 409] on div "Yes, Delete it!" at bounding box center [678, 415] width 71 height 15
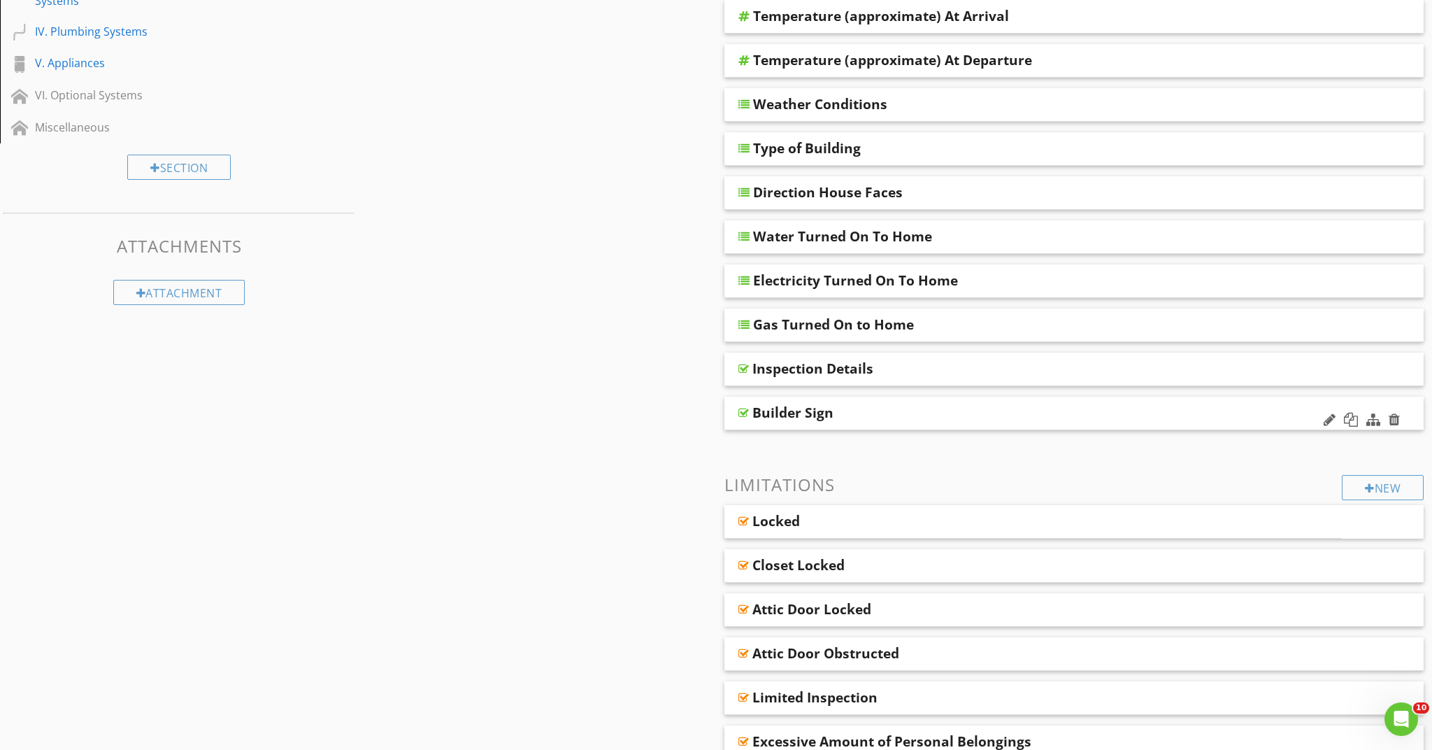
click at [1201, 413] on div "Builder Sign" at bounding box center [1004, 412] width 504 height 17
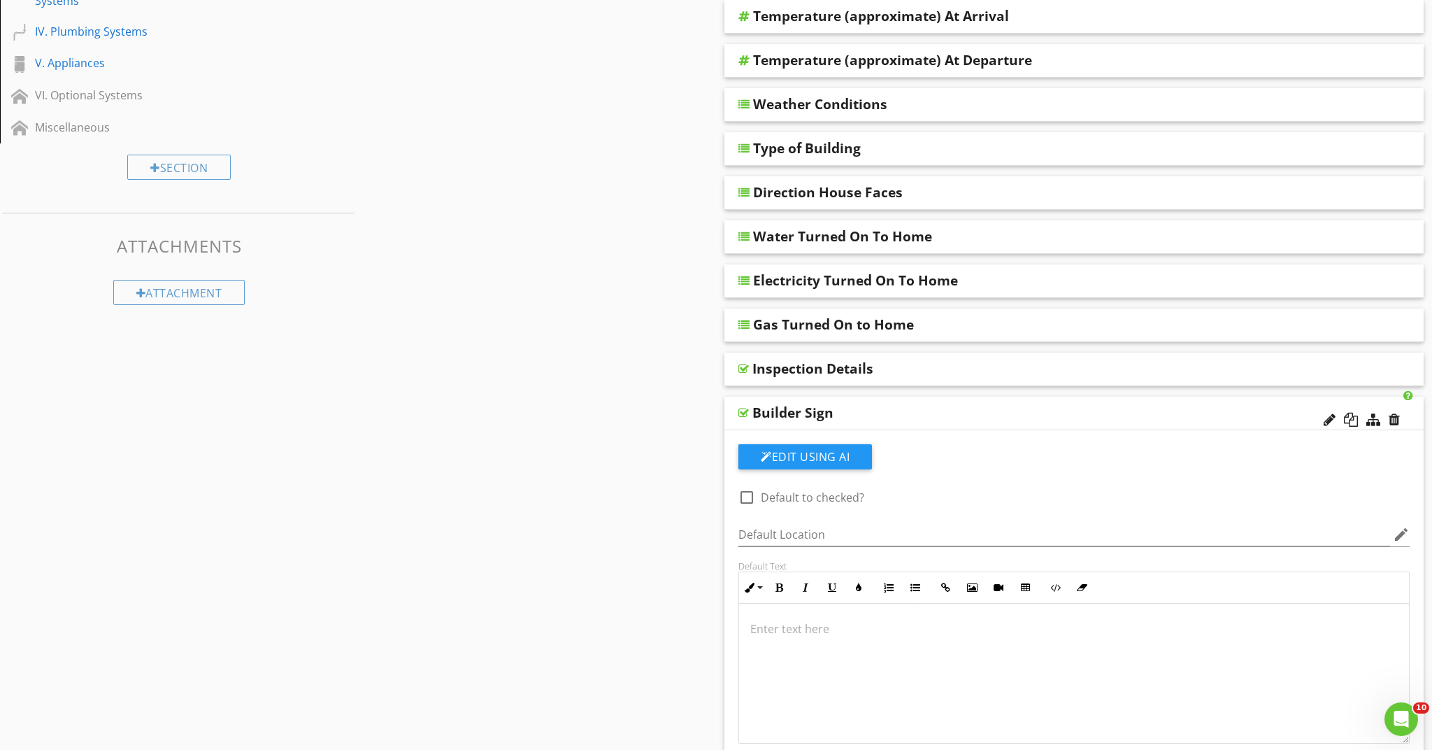
click at [1397, 409] on div at bounding box center [1362, 421] width 82 height 34
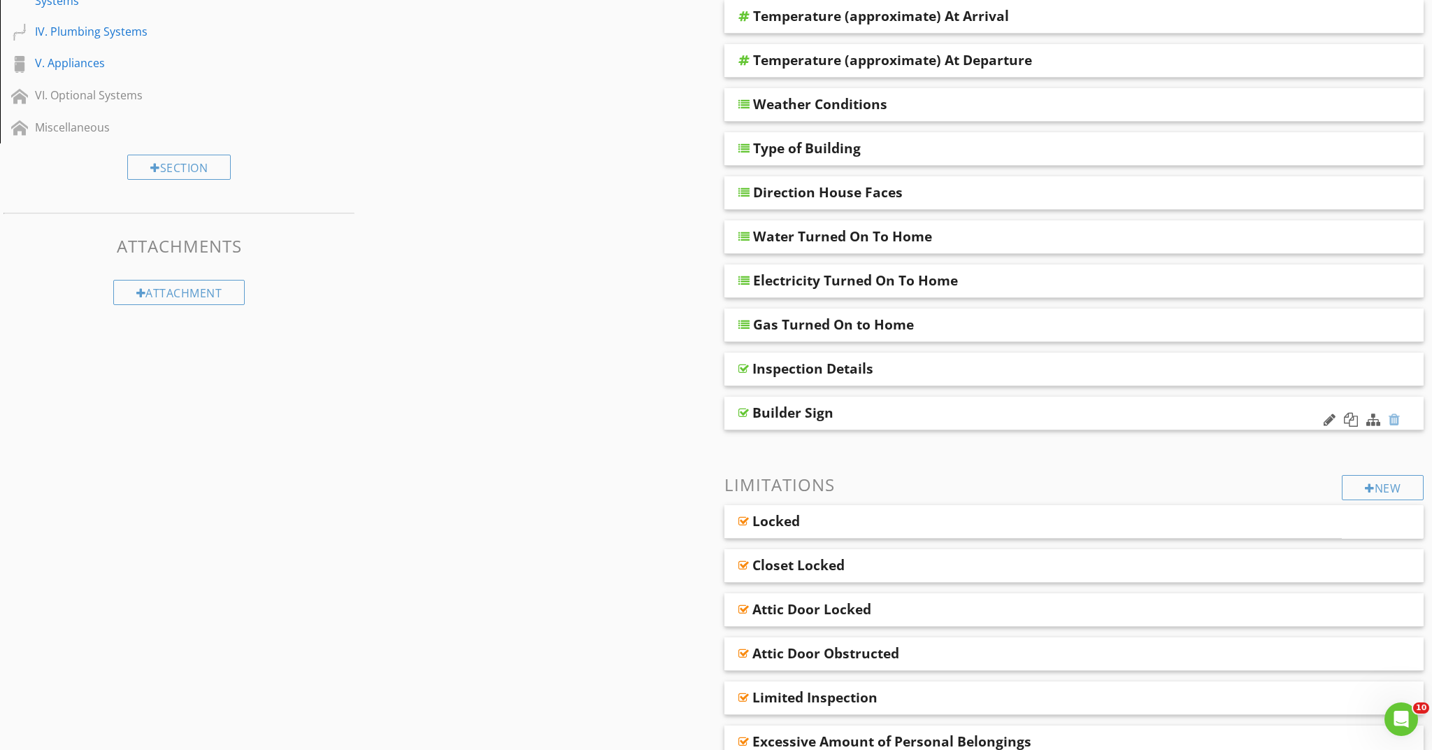
click at [1395, 416] on div at bounding box center [1394, 420] width 11 height 14
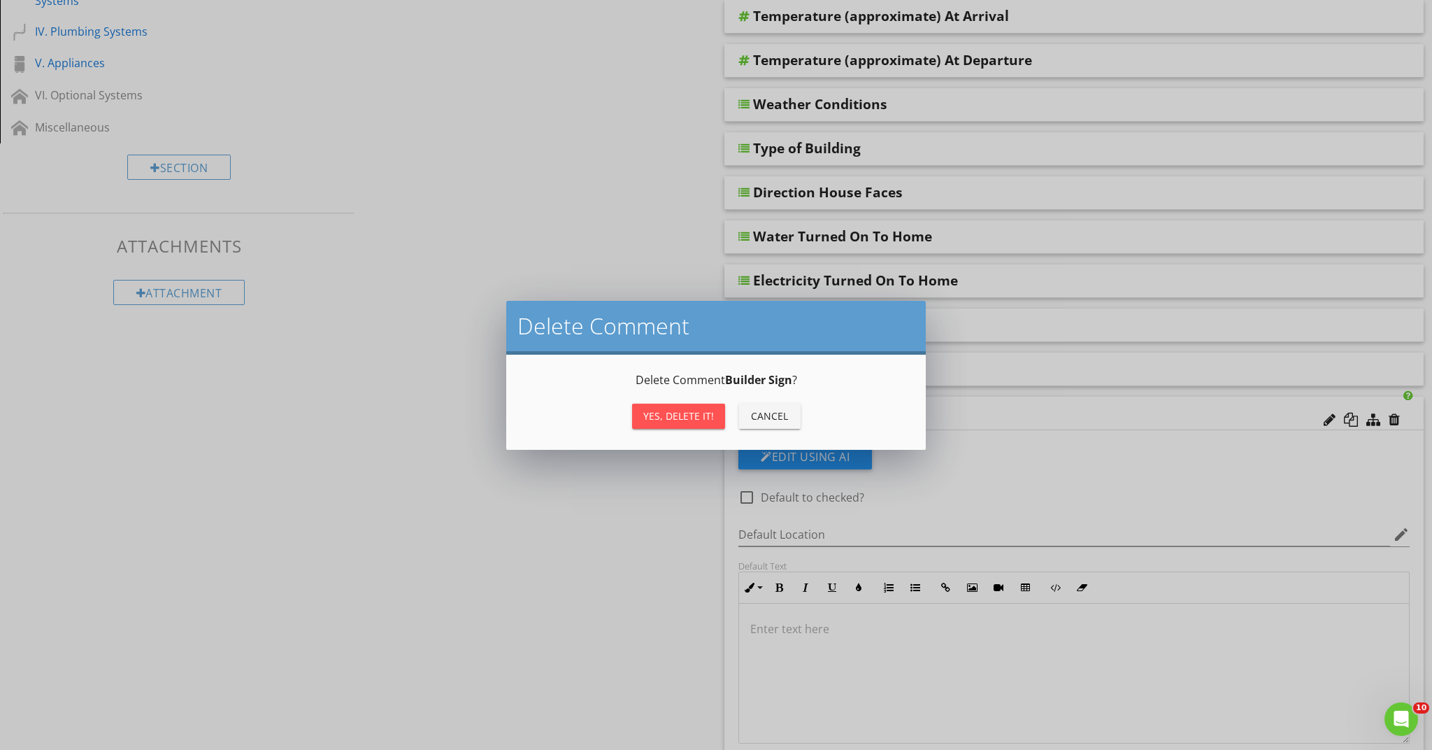
click at [685, 419] on div "Yes, Delete it!" at bounding box center [678, 415] width 71 height 15
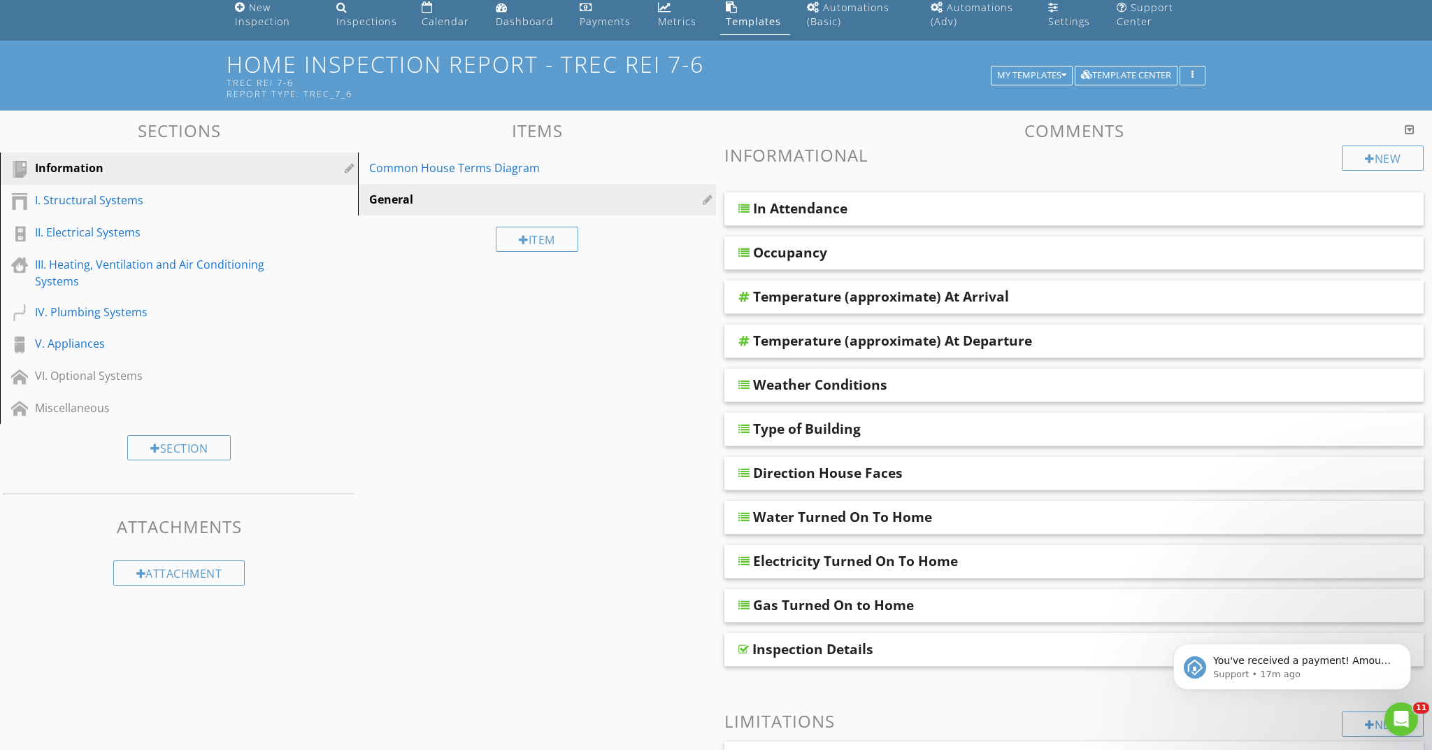
scroll to position [53, 0]
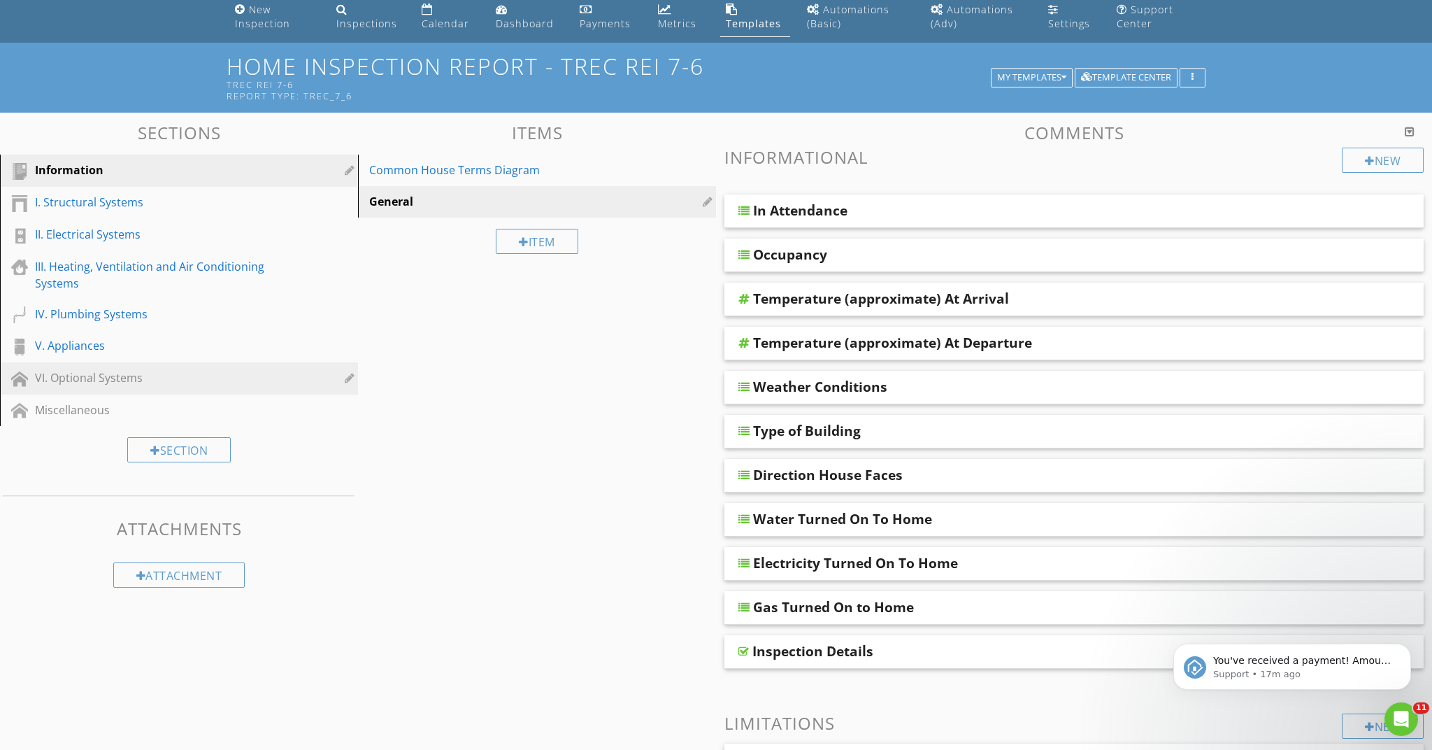
click at [160, 374] on div "VI. Optional Systems" at bounding box center [163, 377] width 257 height 17
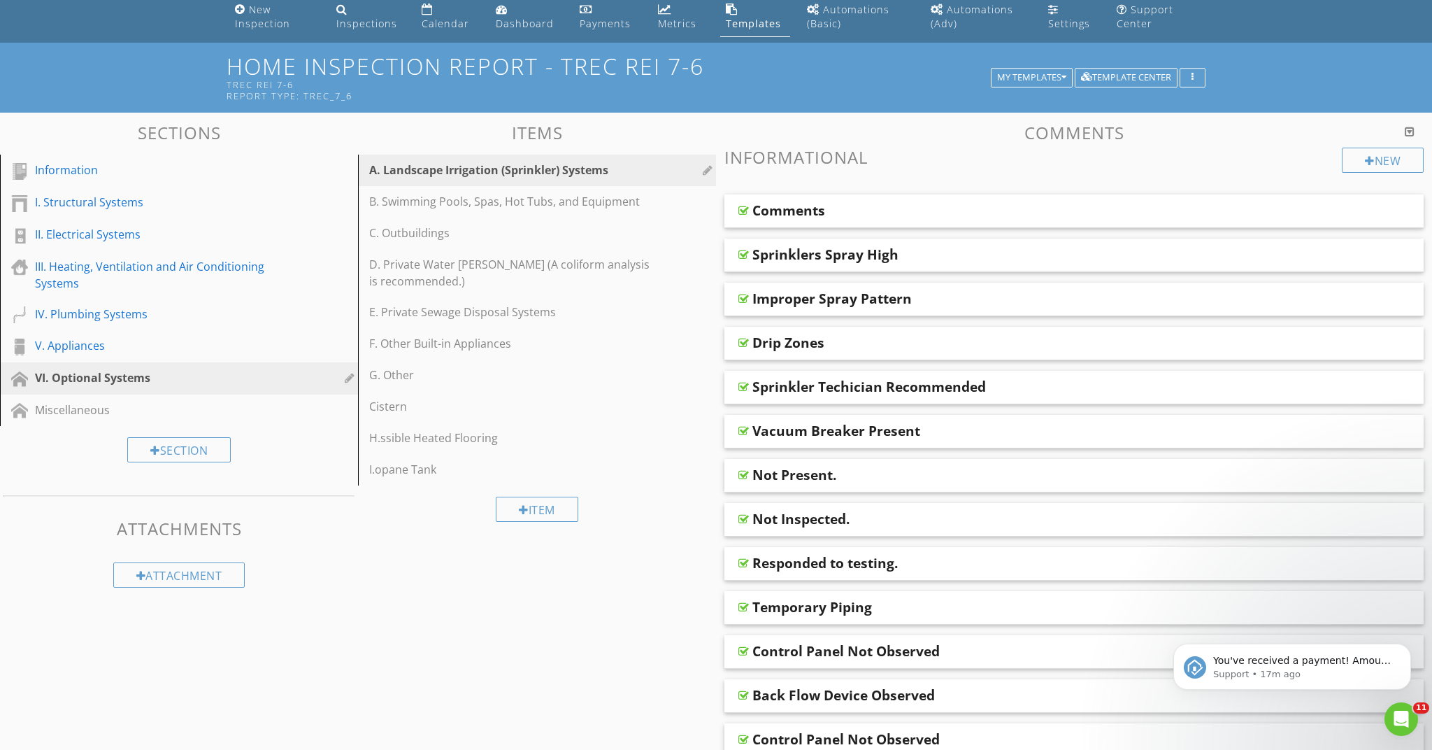
click at [353, 380] on div at bounding box center [351, 377] width 13 height 11
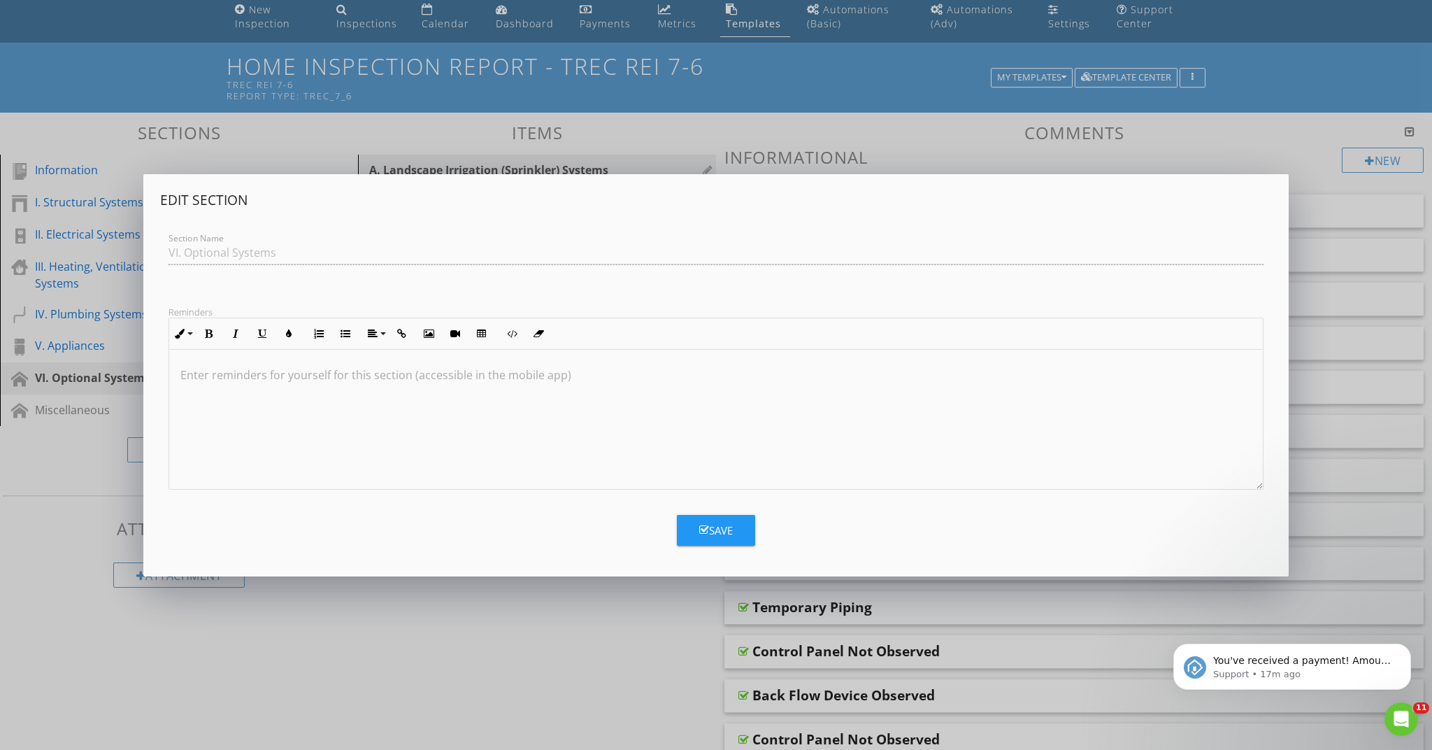
click at [74, 436] on div "Edit Section Section Name VI. Optional Systems Reminders Inline Style XLarge La…" at bounding box center [716, 375] width 1432 height 750
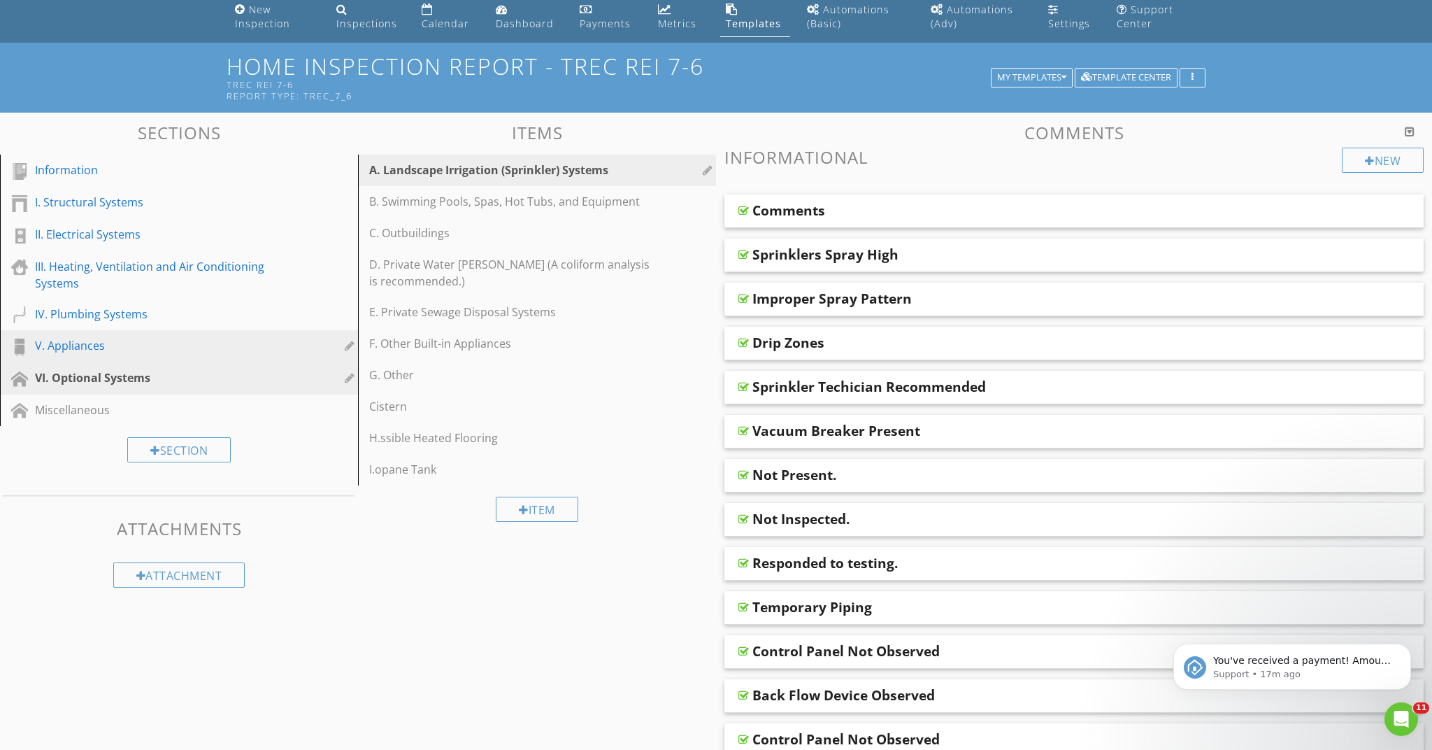
click at [337, 341] on div "V. Appliances" at bounding box center [189, 346] width 309 height 18
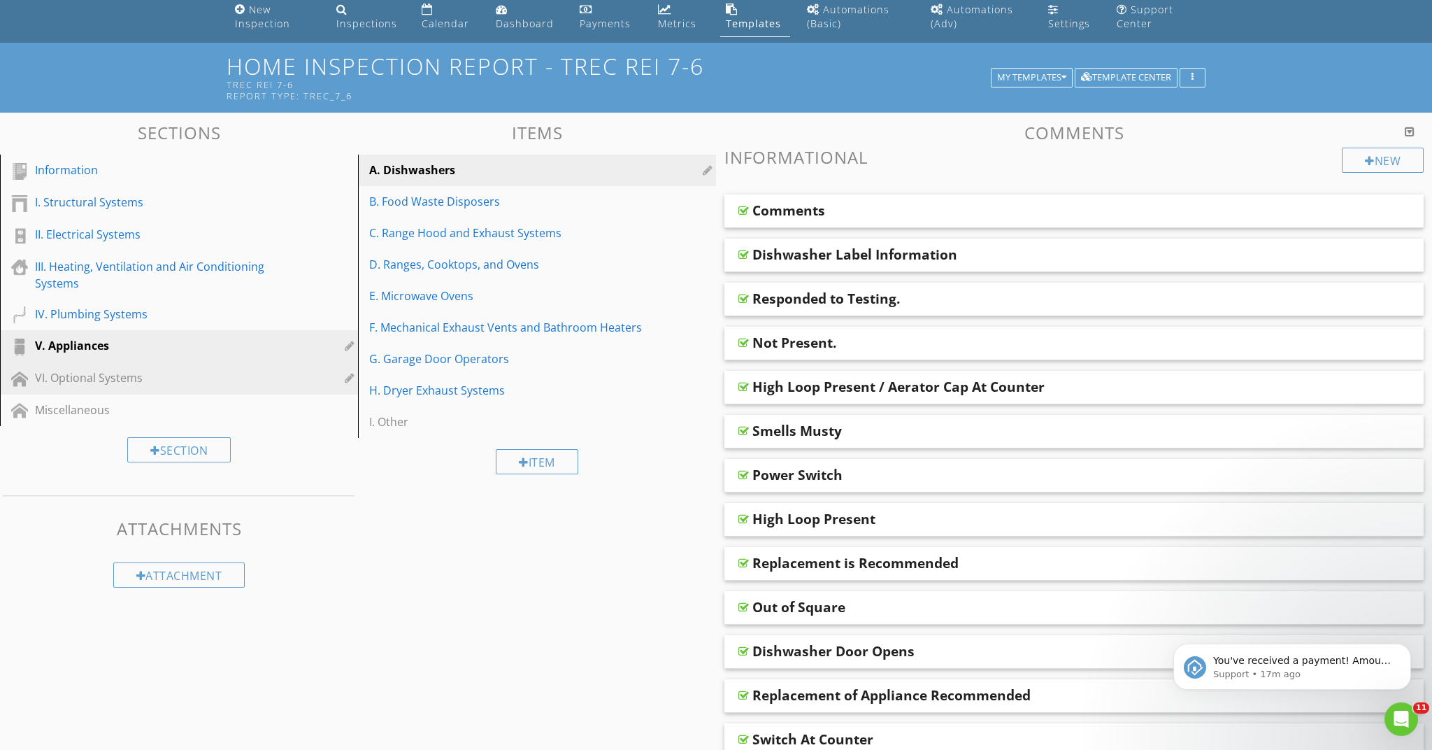
click at [122, 366] on link "VI. Optional Systems" at bounding box center [181, 378] width 354 height 32
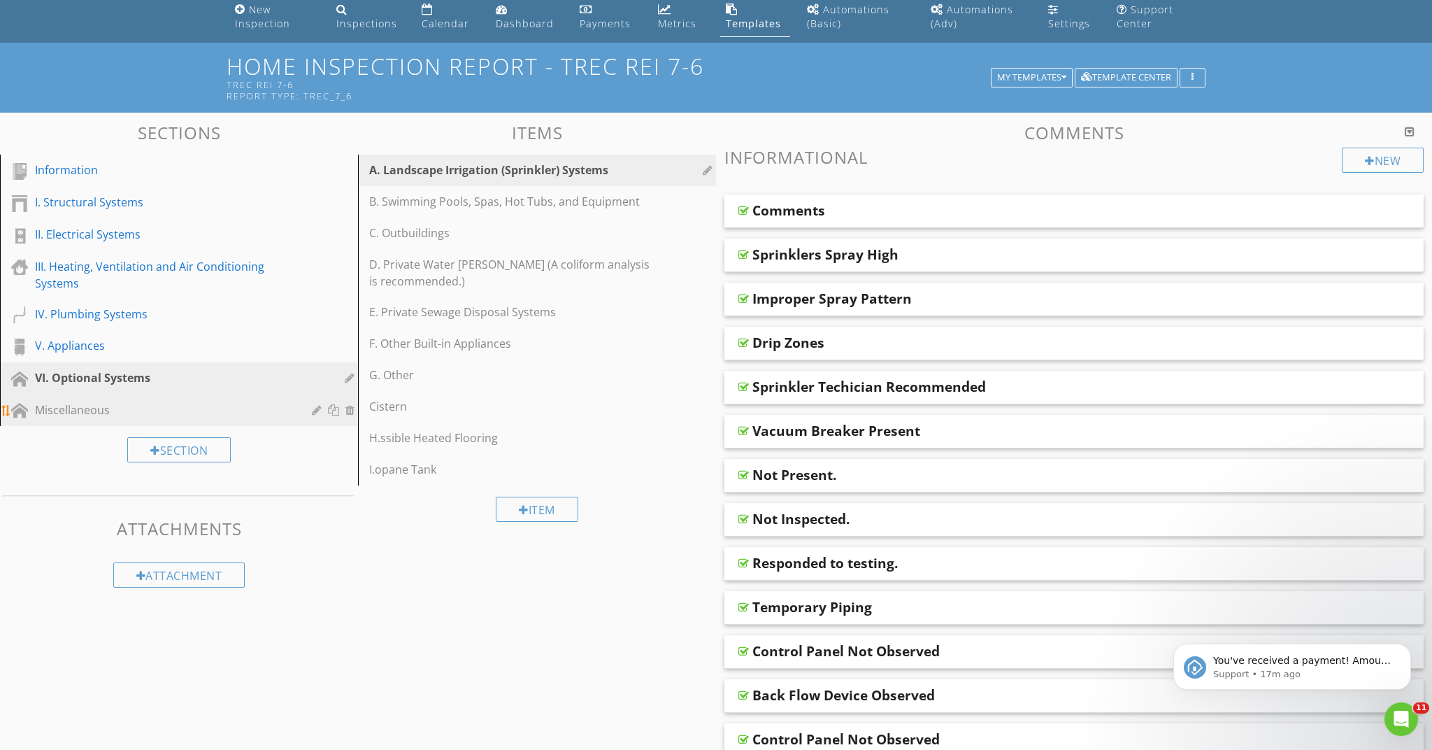
click at [71, 414] on div "Miscellaneous" at bounding box center [163, 409] width 257 height 17
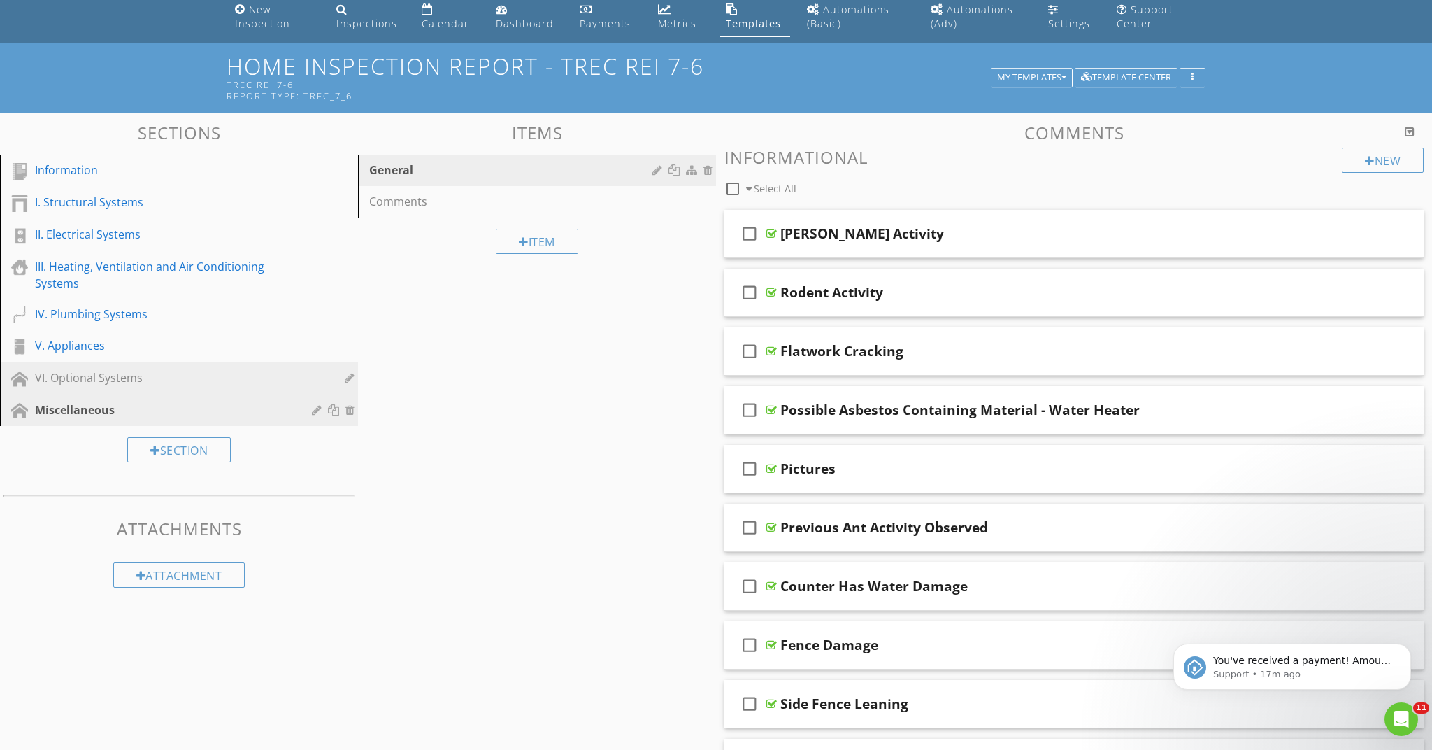
click at [97, 371] on div "VI. Optional Systems" at bounding box center [163, 377] width 257 height 17
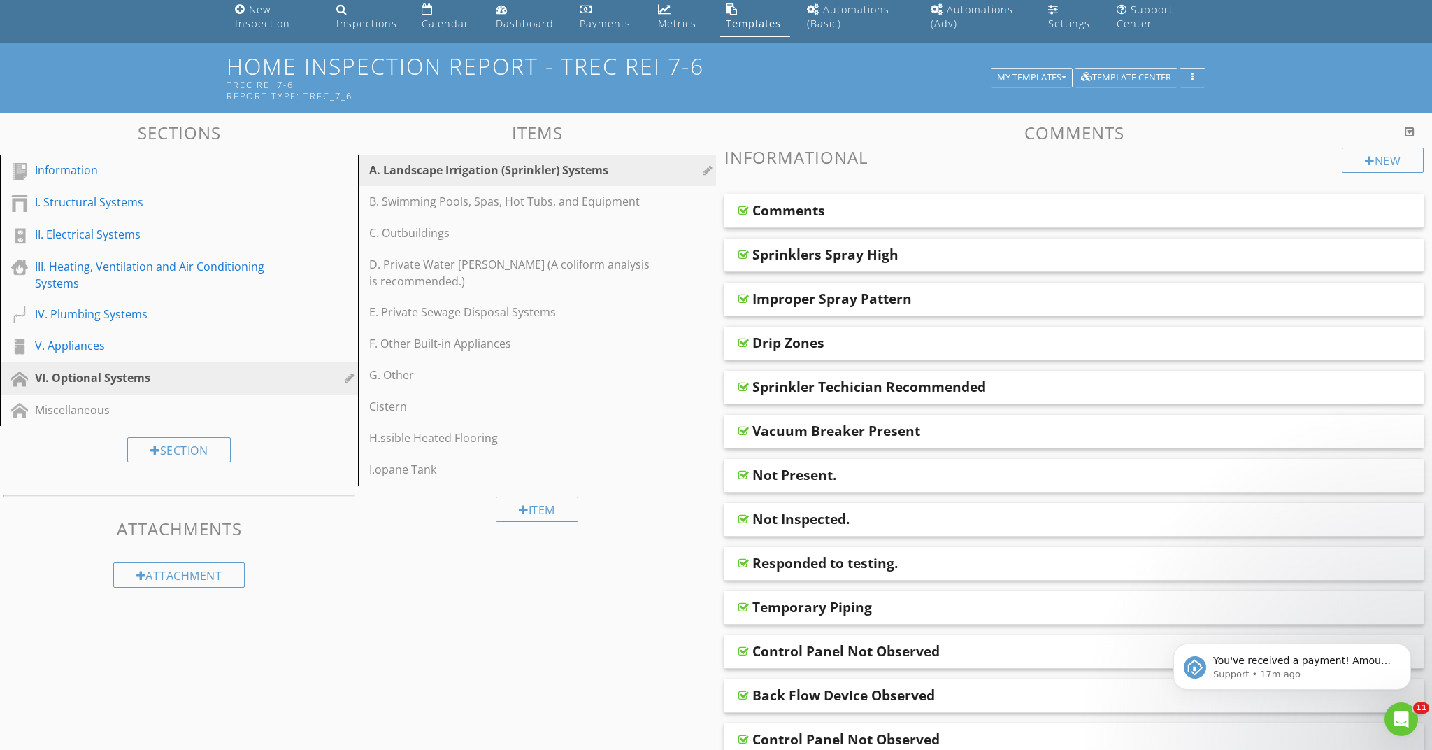
click at [661, 165] on div "A. Landscape Irrigation (Sprinkler) Systems" at bounding box center [539, 170] width 340 height 17
click at [708, 170] on div at bounding box center [709, 169] width 13 height 11
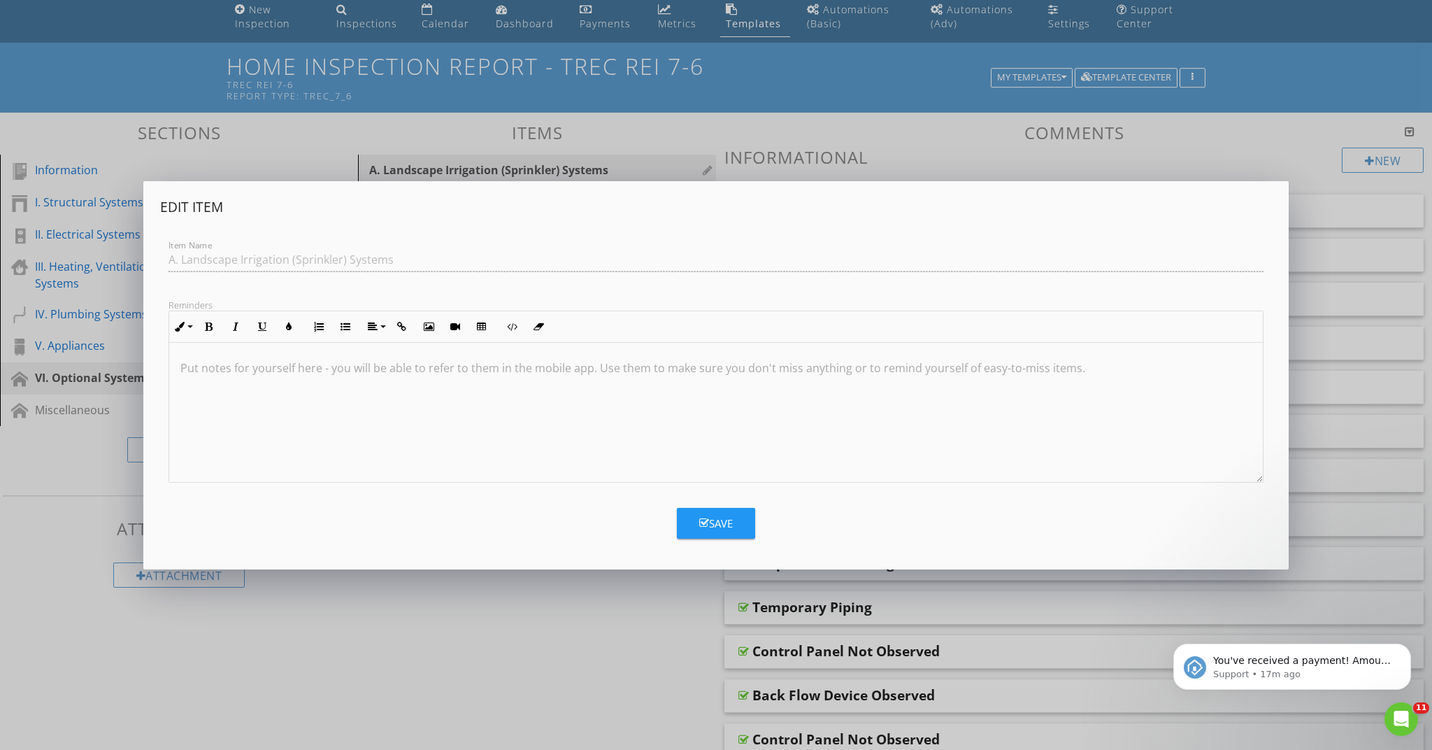
click at [707, 170] on div "Edit Item Item Name A. Landscape Irrigation (Sprinkler) Systems Reminders Inlin…" at bounding box center [716, 375] width 1432 height 750
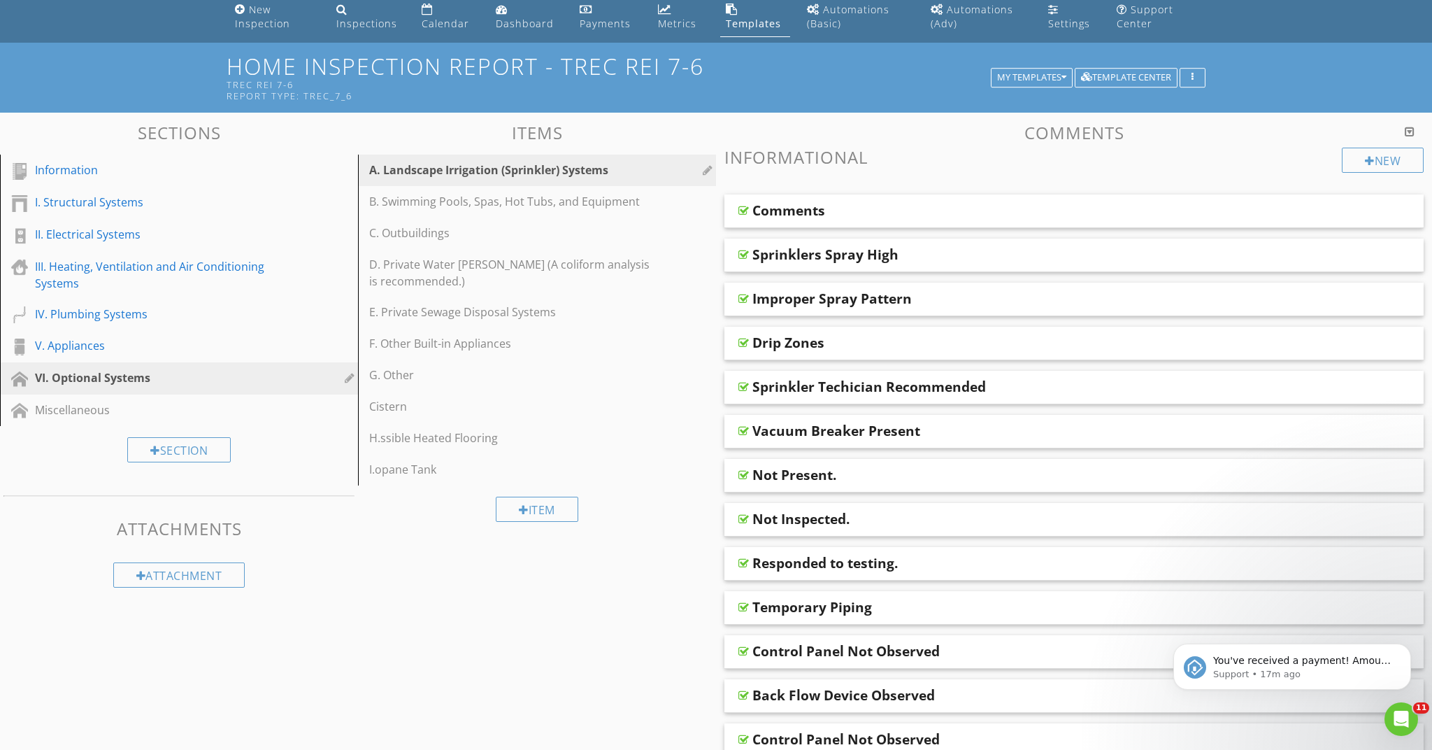
click at [832, 210] on div "Comments" at bounding box center [1004, 210] width 504 height 17
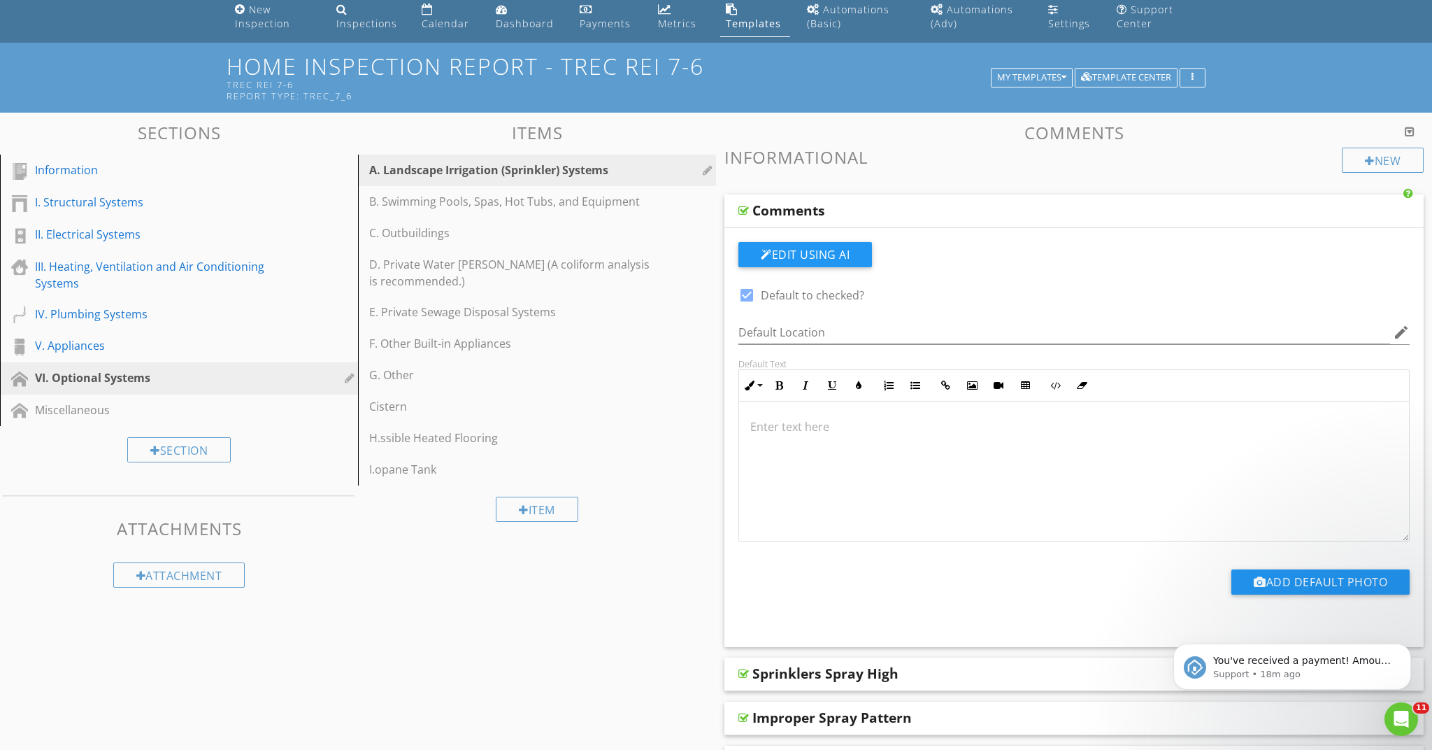
click at [832, 210] on div "Comments" at bounding box center [1004, 210] width 504 height 17
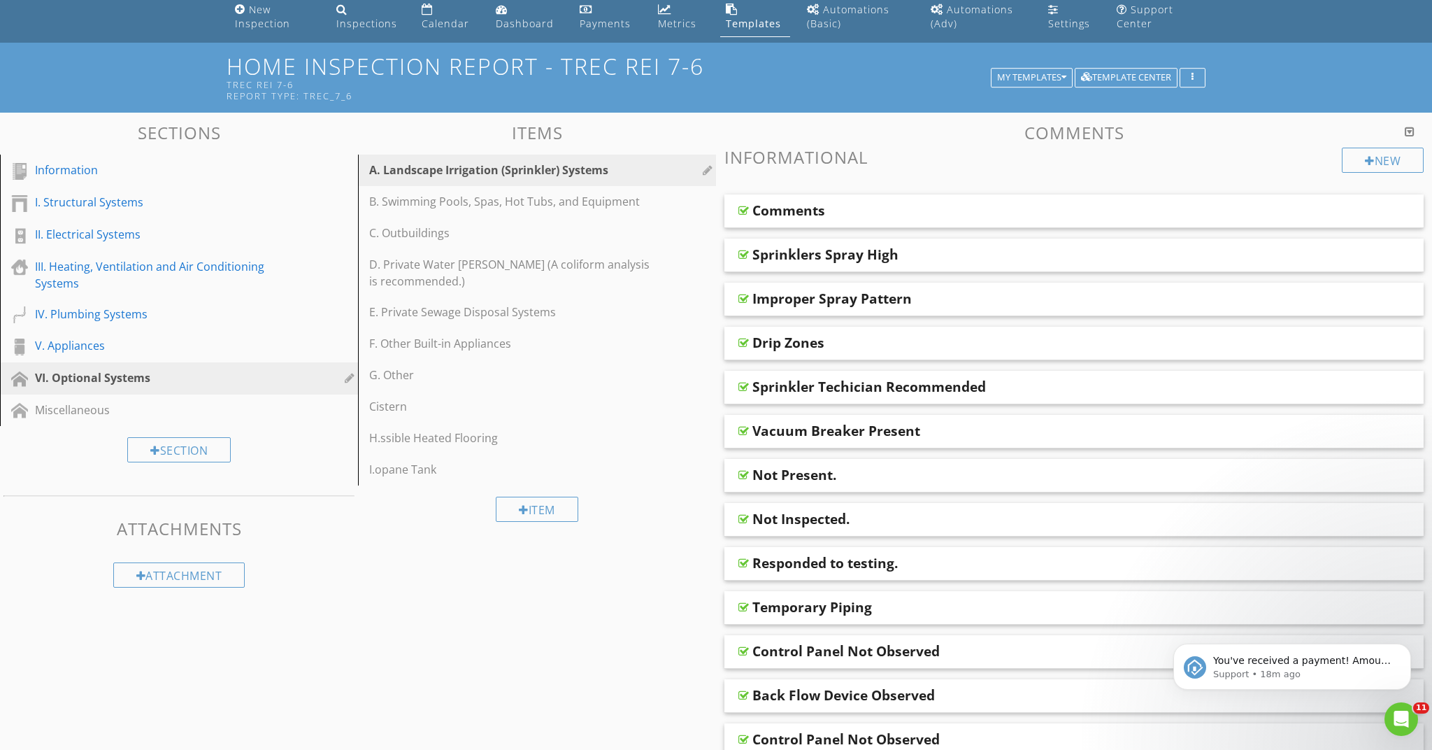
click at [1412, 132] on div at bounding box center [1410, 131] width 10 height 11
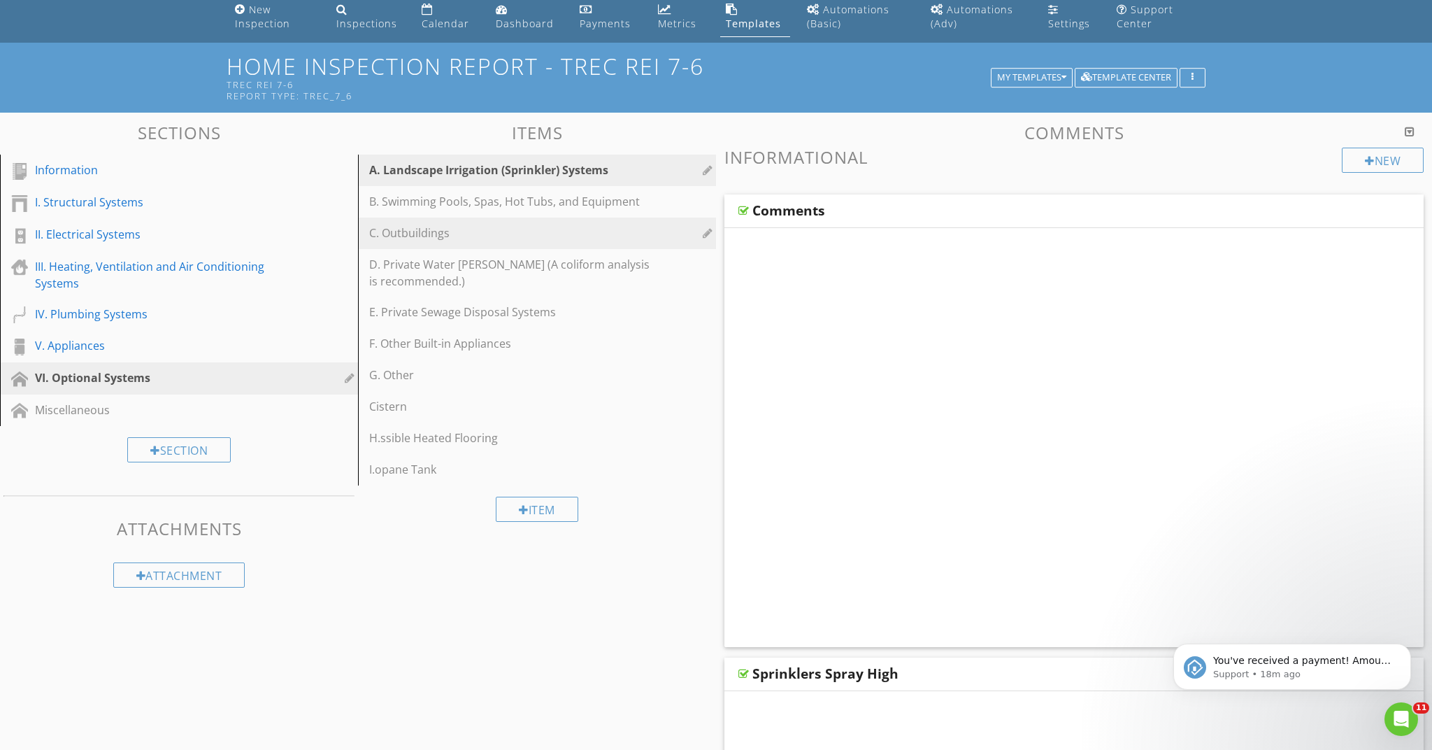
click at [427, 227] on div "C. Outbuildings" at bounding box center [512, 232] width 287 height 17
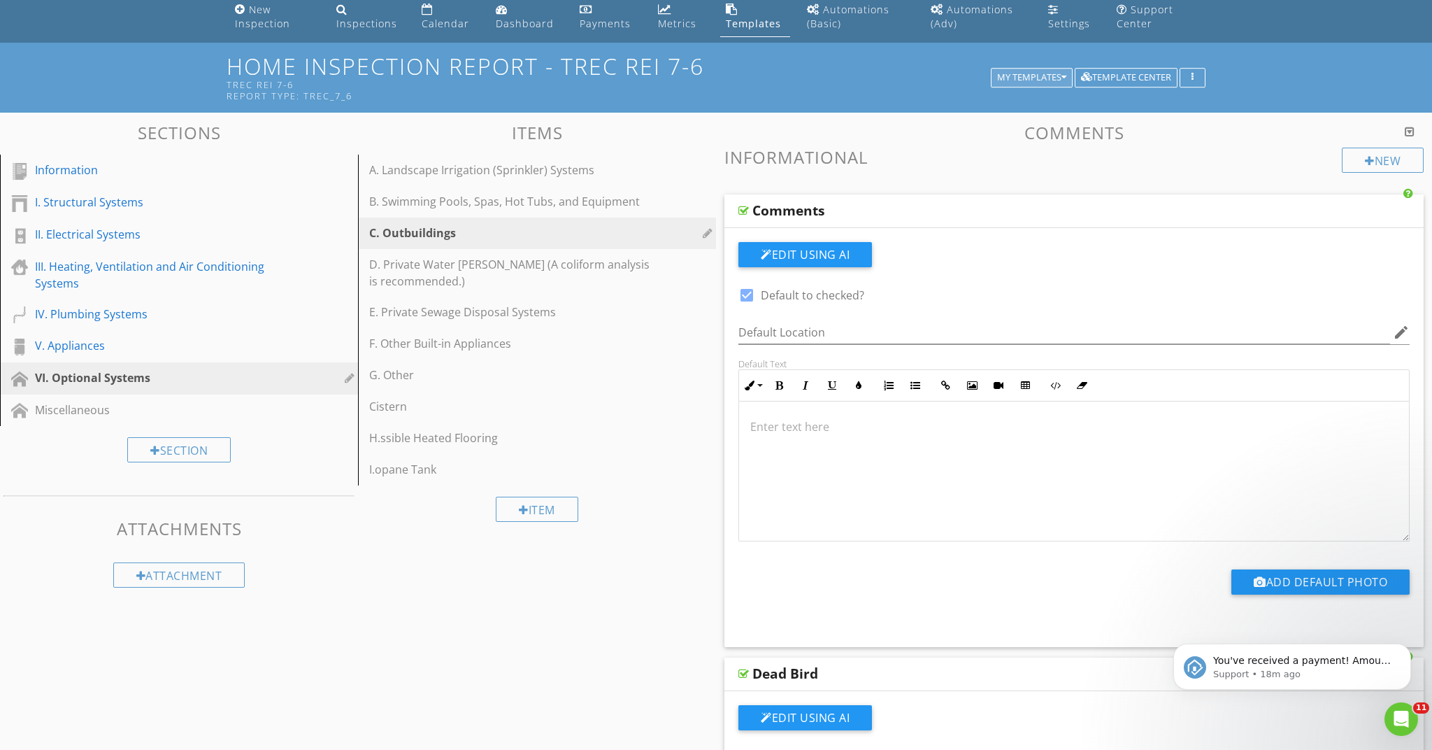
click at [1043, 68] on button "My Templates" at bounding box center [1032, 78] width 82 height 20
click at [1042, 78] on div "My Templates" at bounding box center [1031, 78] width 69 height 10
click at [1203, 71] on button "button" at bounding box center [1193, 78] width 26 height 20
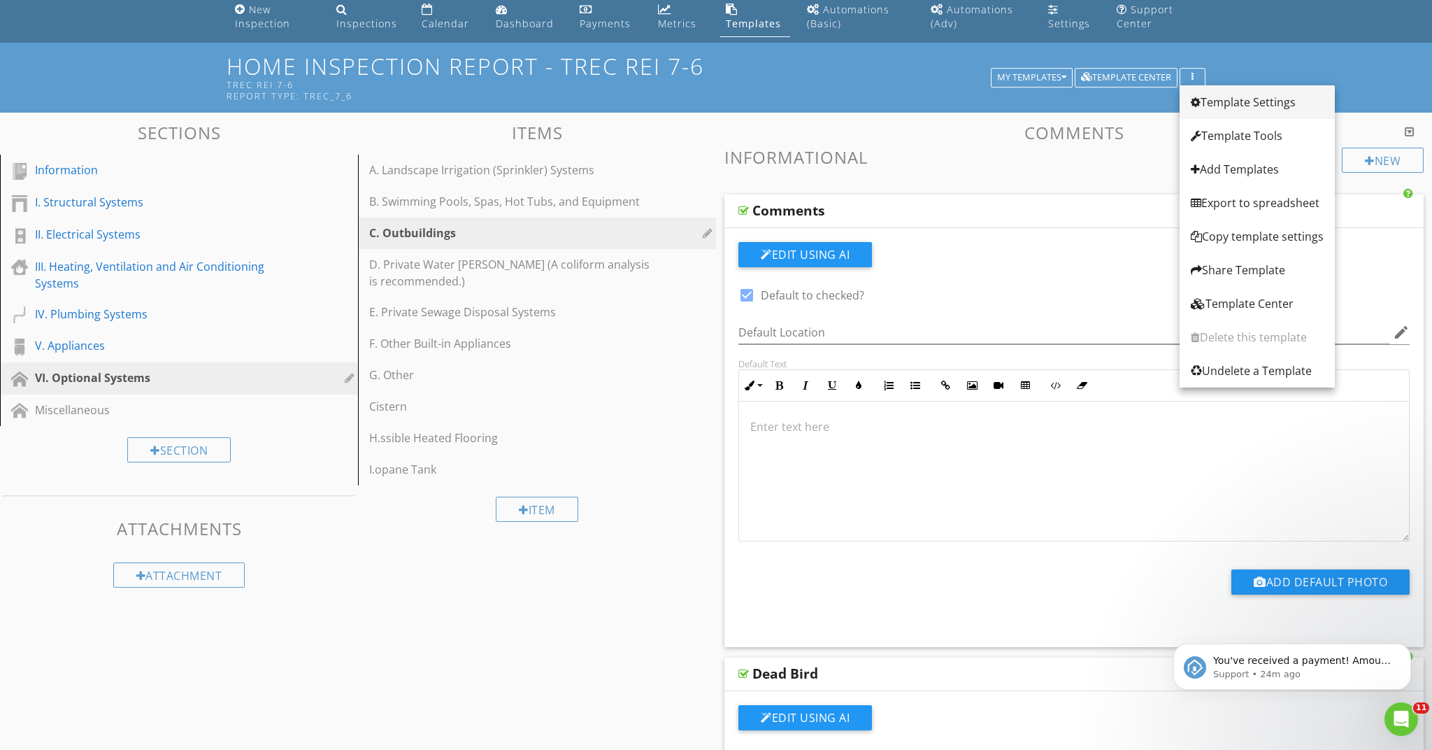
click at [1294, 93] on link "Template Settings" at bounding box center [1257, 102] width 155 height 34
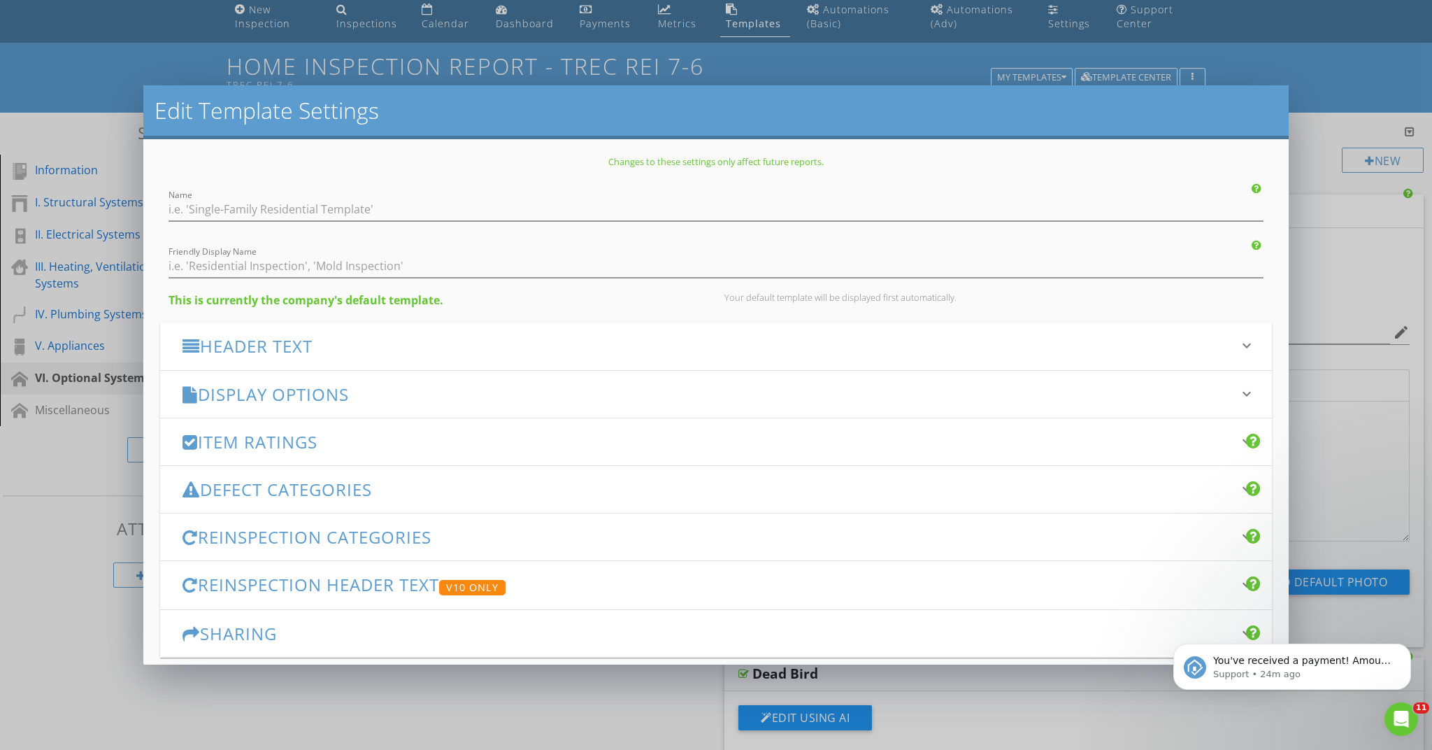
type input "Home Inspection Report - TREC REI 7-6"
type input "TREC REI 7-6"
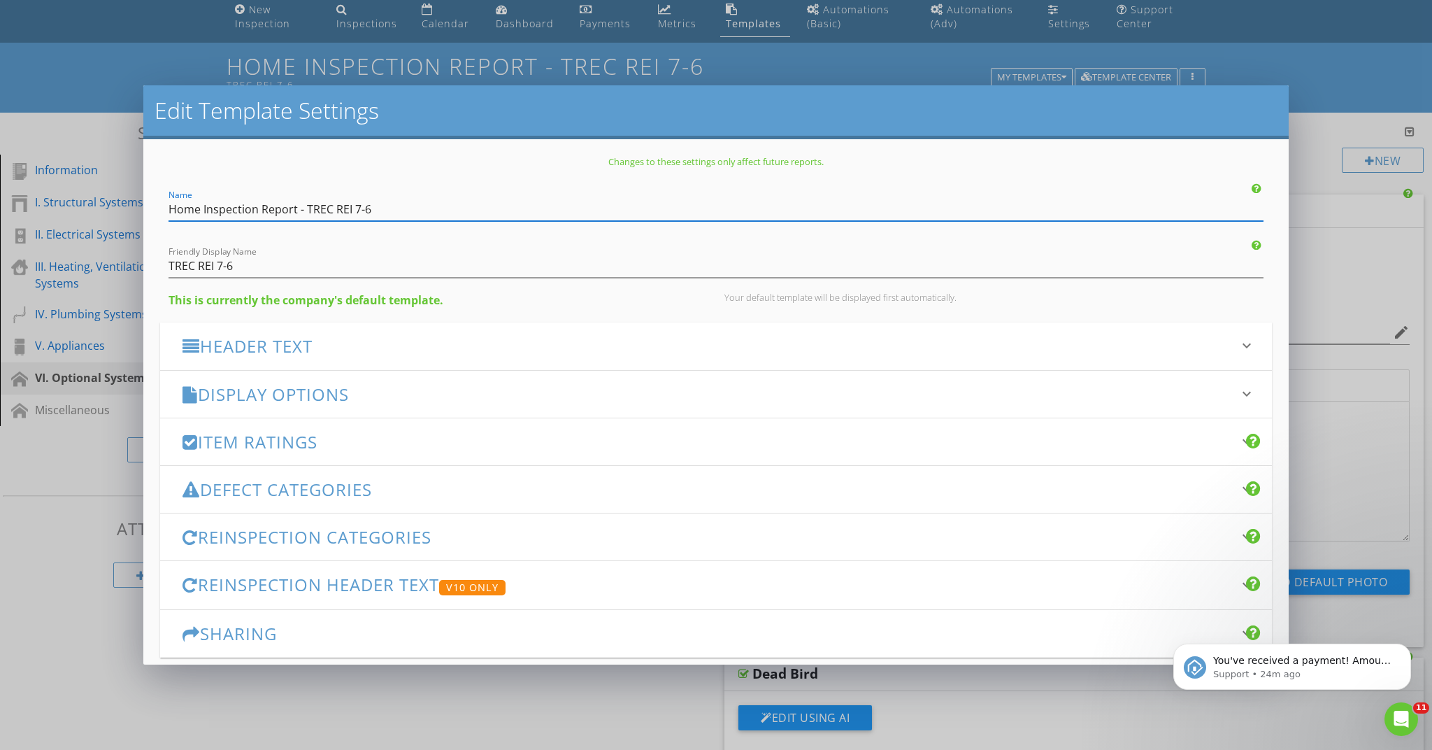
scroll to position [62, 0]
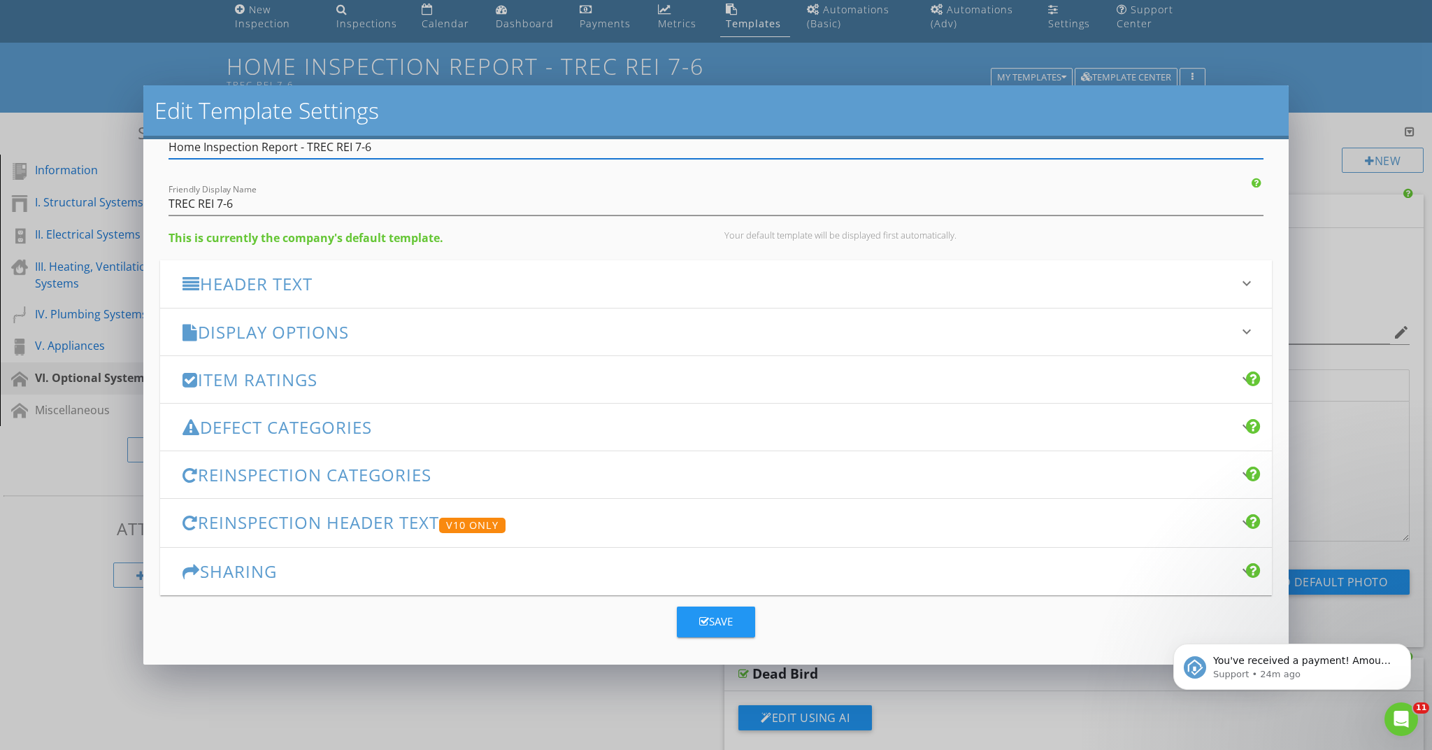
click at [311, 424] on h3 "Defect Categories" at bounding box center [708, 427] width 1050 height 19
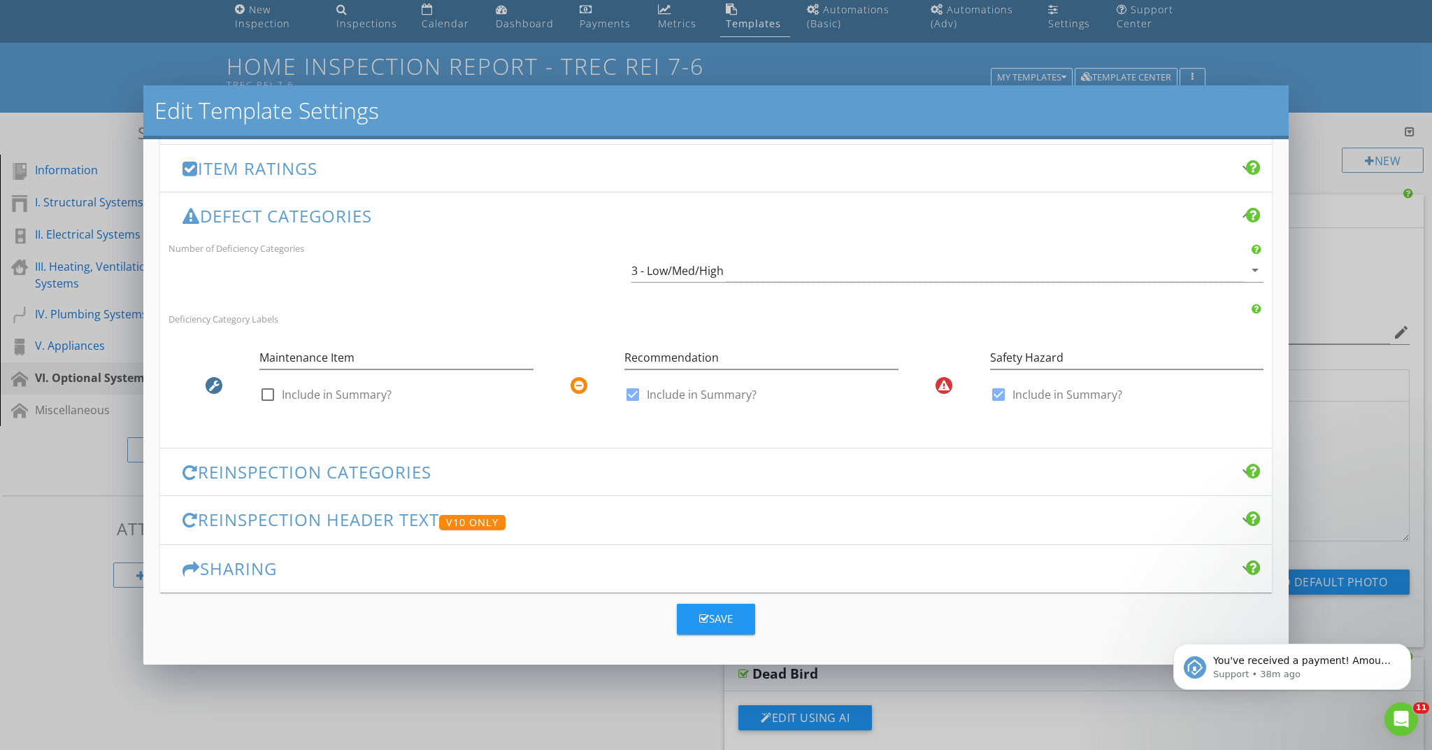
scroll to position [0, 0]
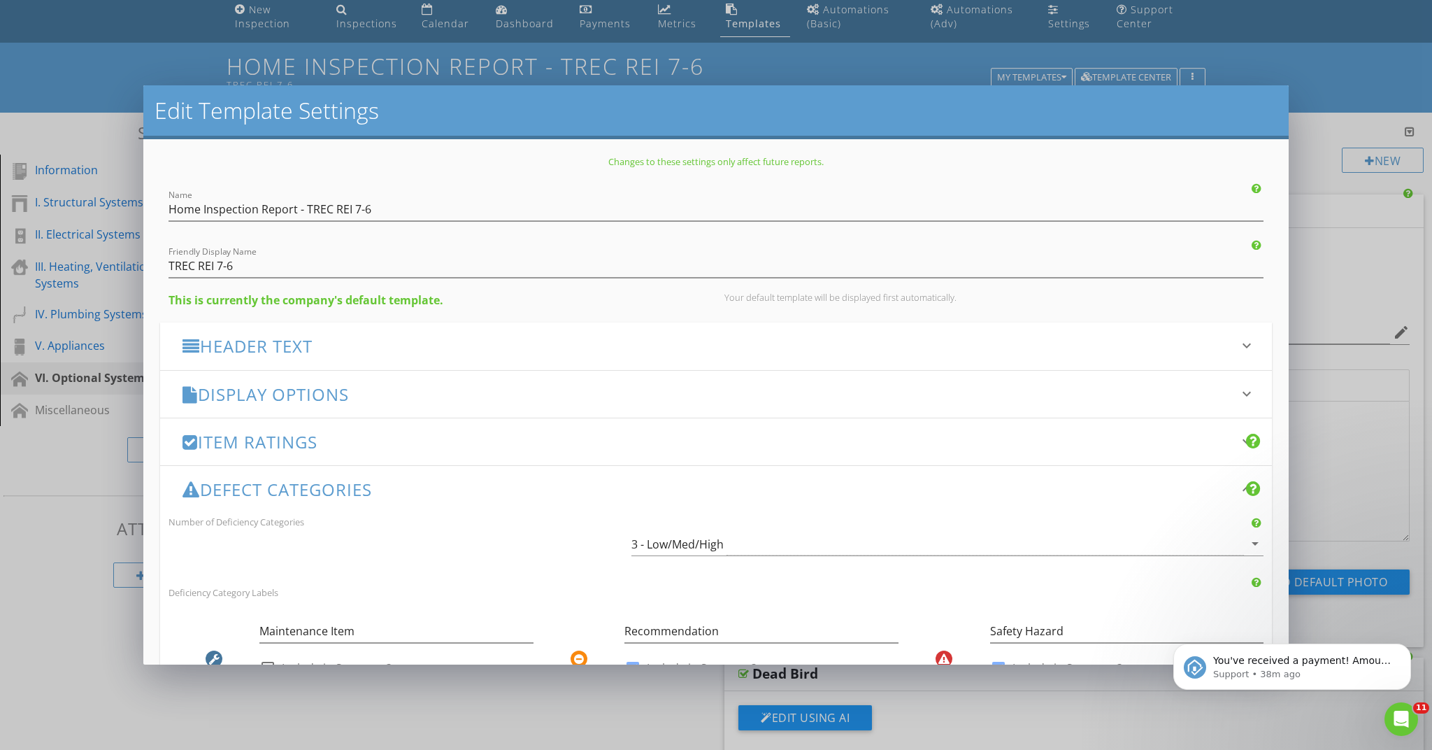
click at [294, 393] on h3 "Display Options" at bounding box center [708, 394] width 1050 height 19
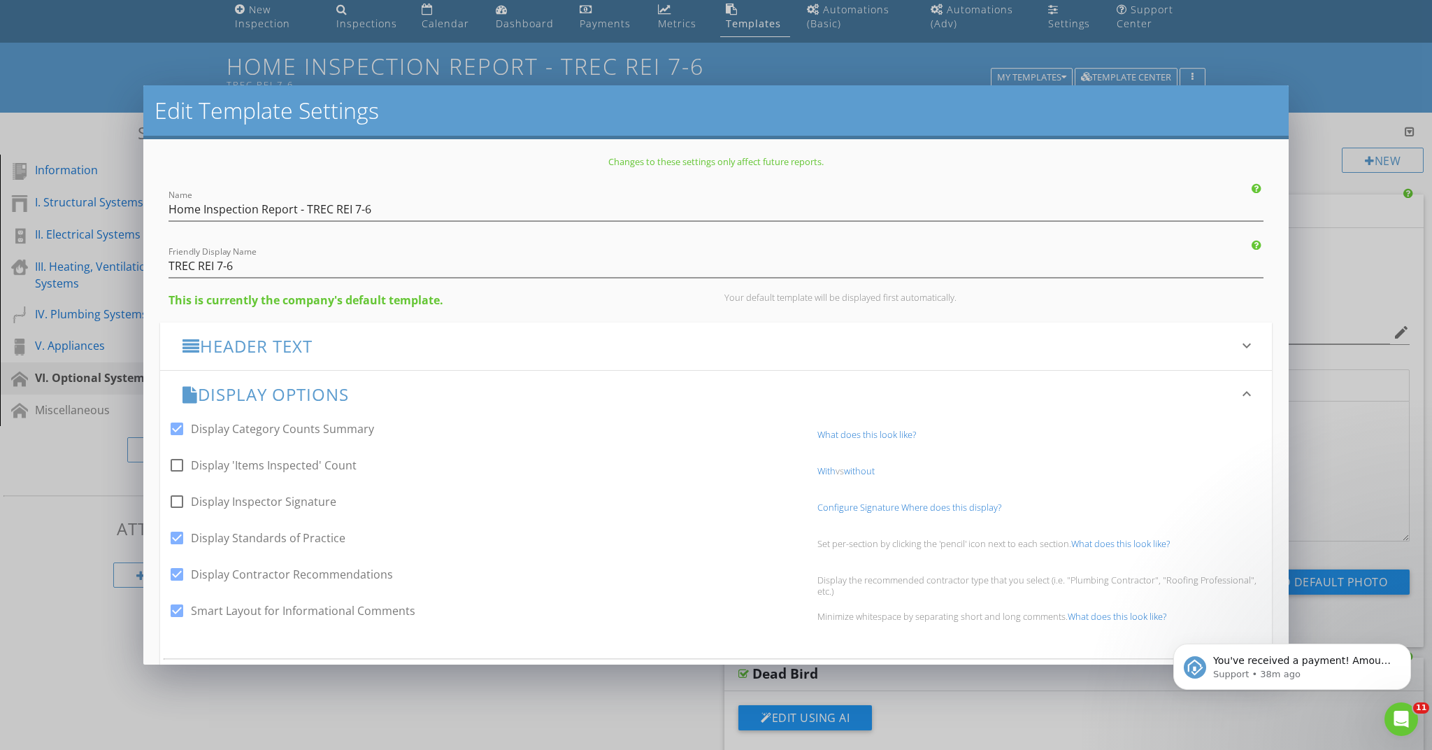
click at [180, 502] on div at bounding box center [177, 502] width 24 height 24
checkbox input "true"
click at [877, 506] on link "Configure Signature" at bounding box center [859, 507] width 82 height 13
